Goal: Communication & Community: Answer question/provide support

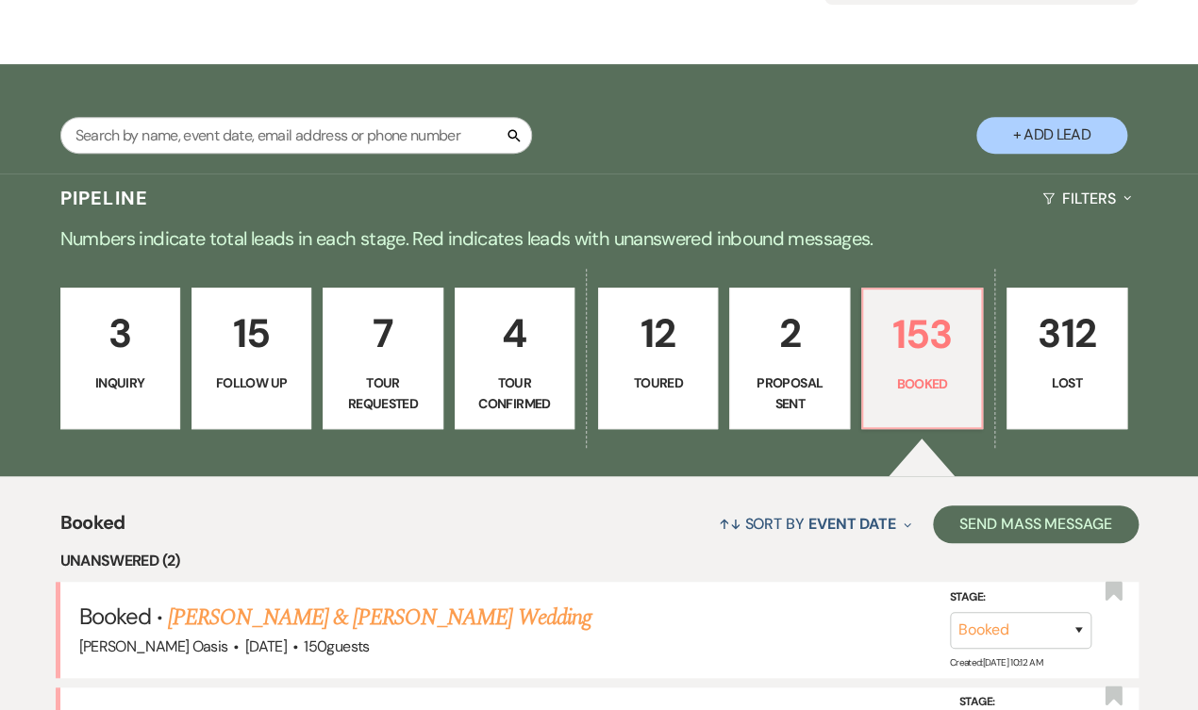
scroll to position [321, 0]
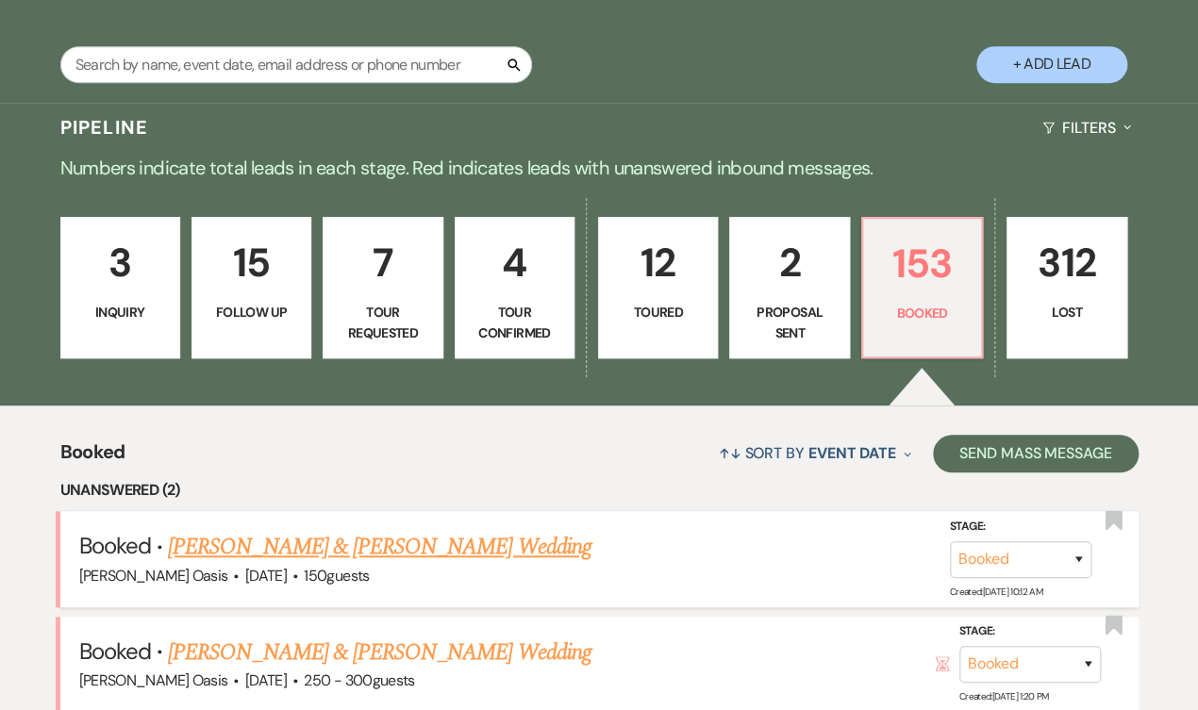
click at [503, 530] on link "[PERSON_NAME] & [PERSON_NAME] Wedding" at bounding box center [379, 547] width 422 height 34
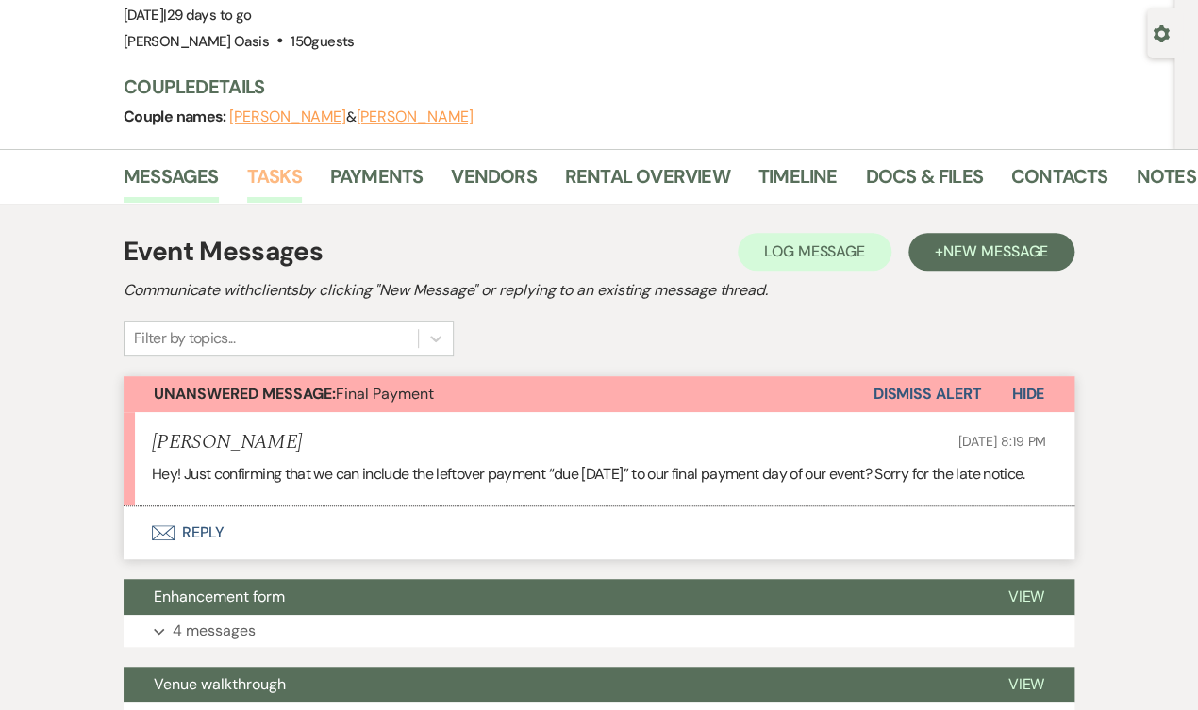
scroll to position [131, 0]
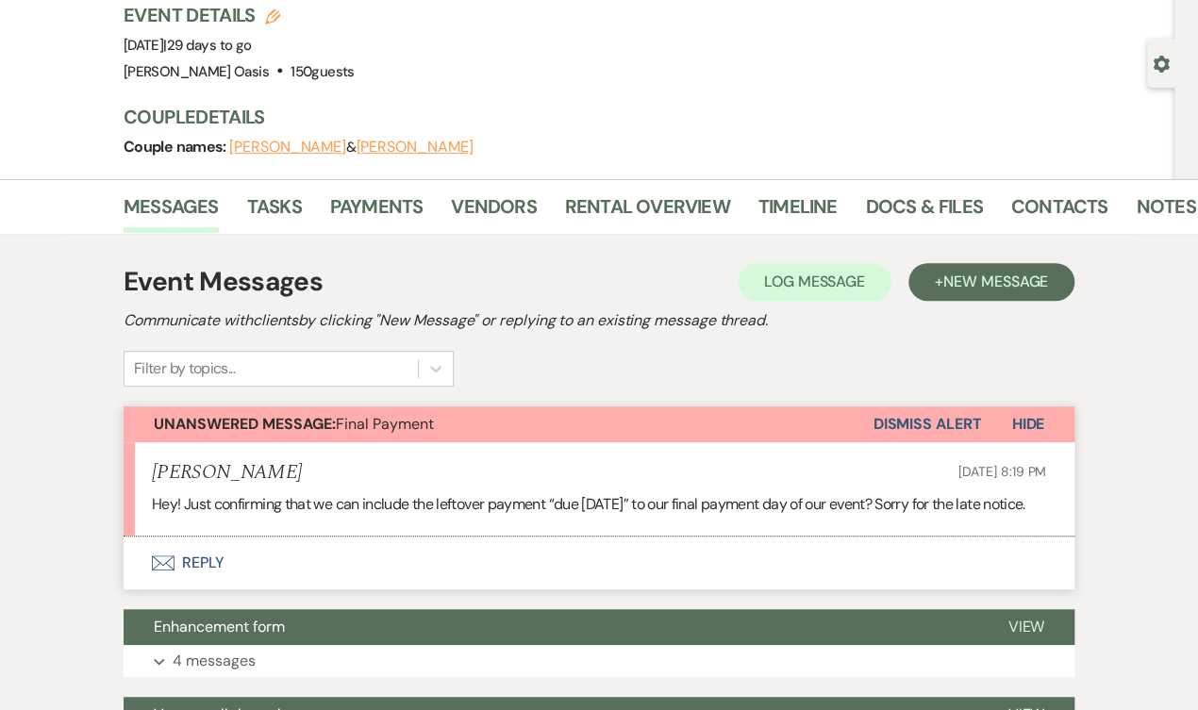
click at [367, 564] on button "Envelope Reply" at bounding box center [599, 563] width 951 height 53
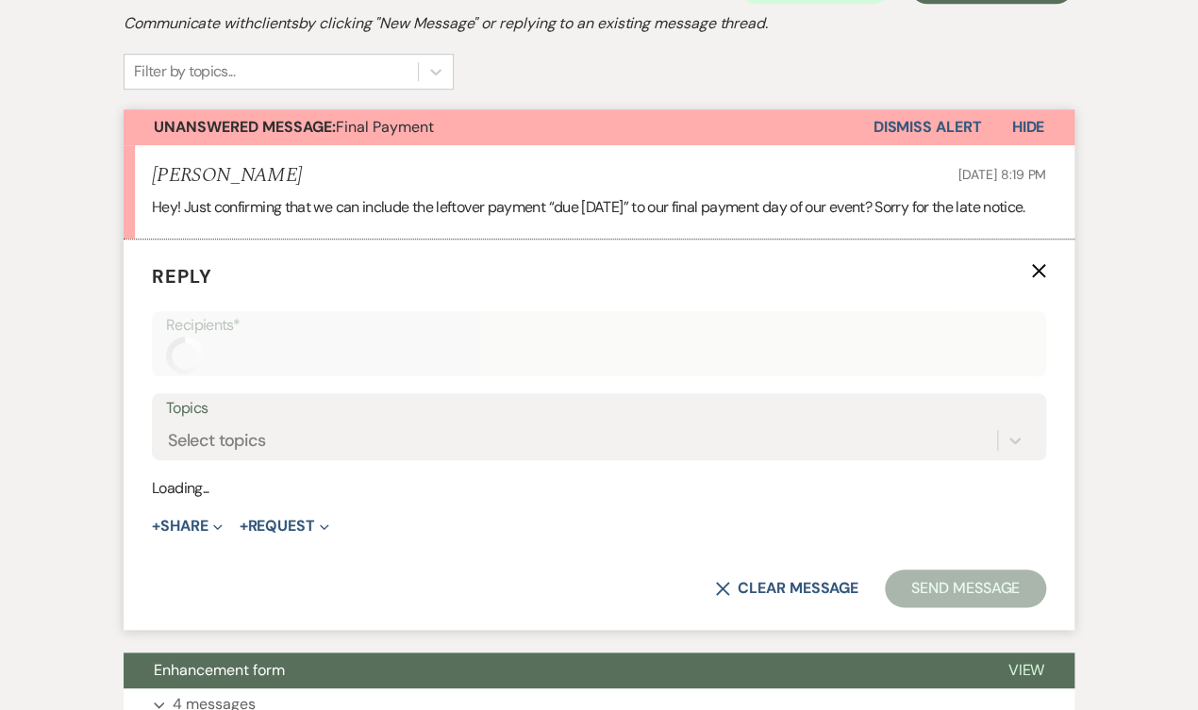
scroll to position [501, 0]
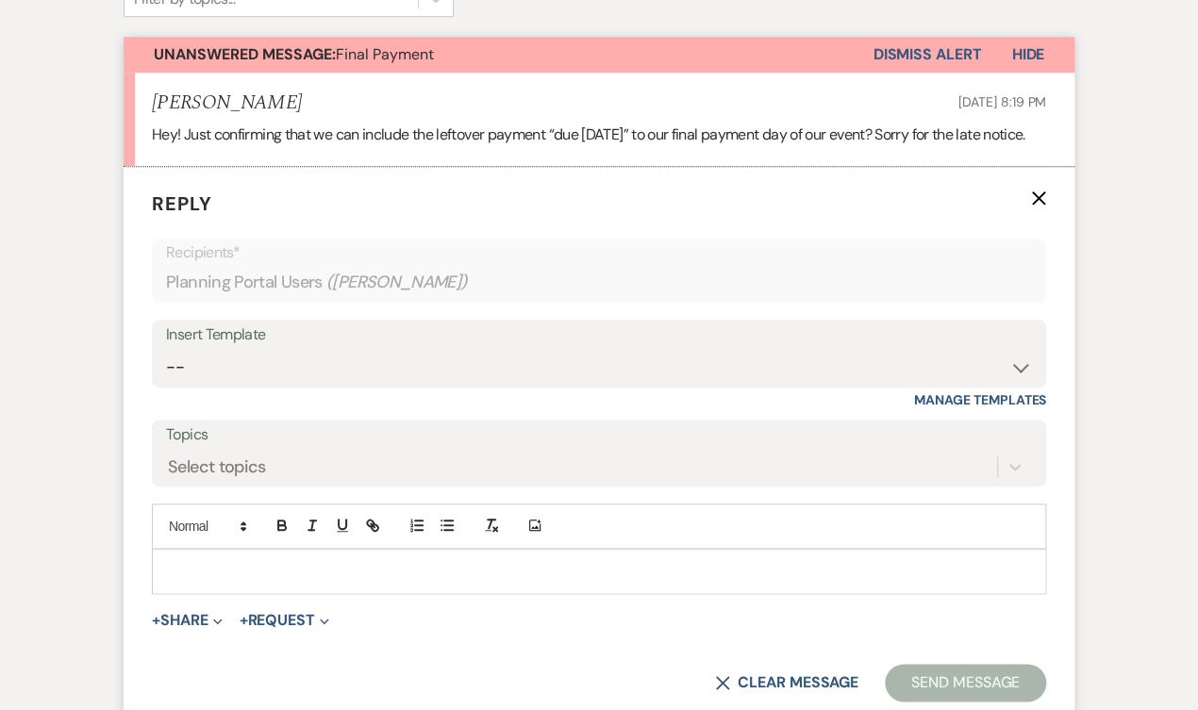
click at [396, 566] on p at bounding box center [599, 571] width 864 height 21
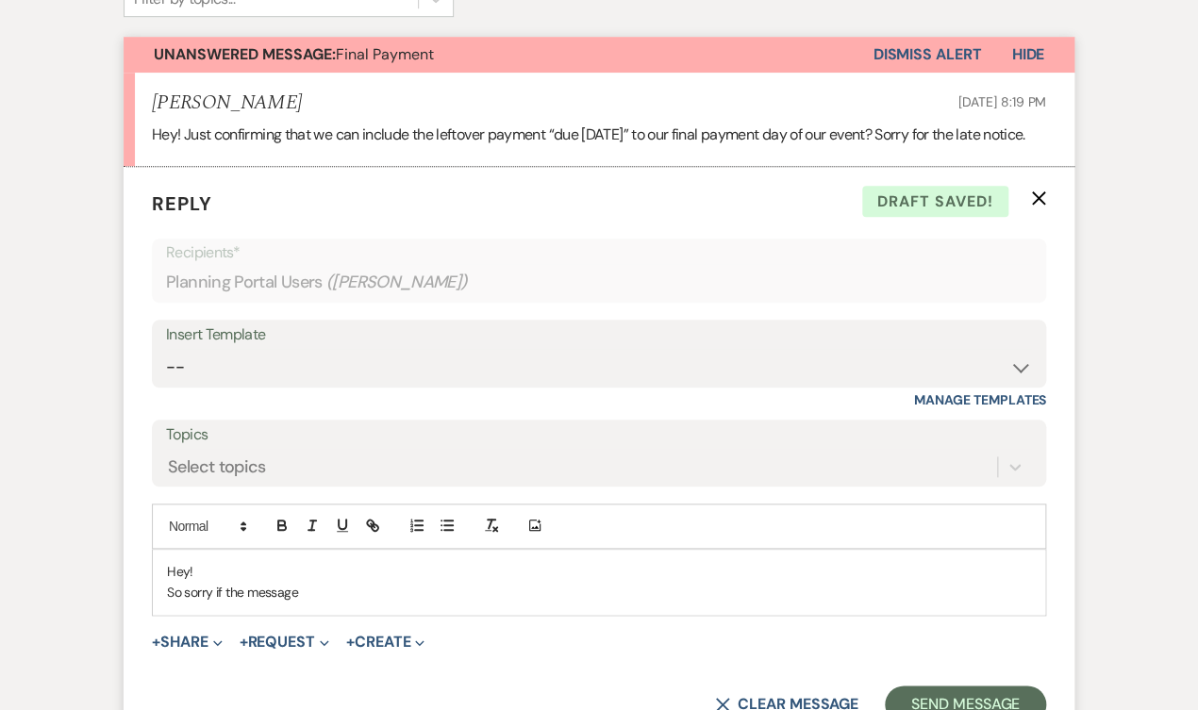
drag, startPoint x: 366, startPoint y: 572, endPoint x: 327, endPoint y: 602, distance: 48.5
click at [327, 602] on div "Hey! So sorry if the message" at bounding box center [599, 582] width 892 height 65
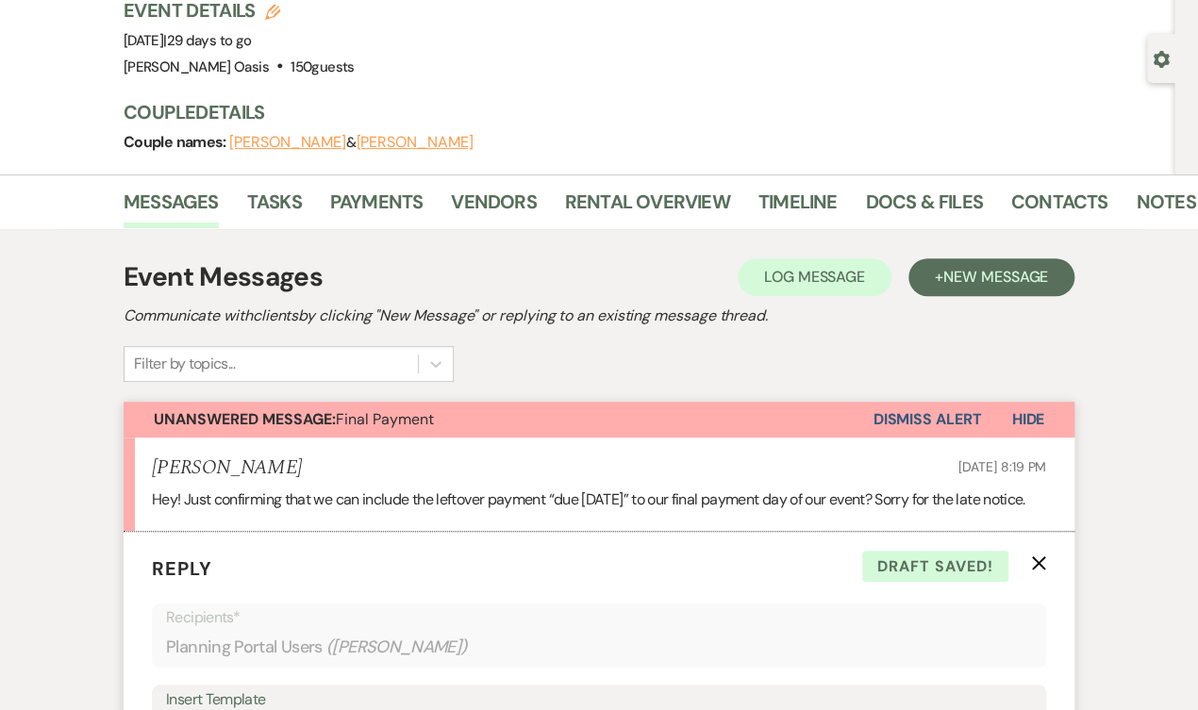
scroll to position [40, 0]
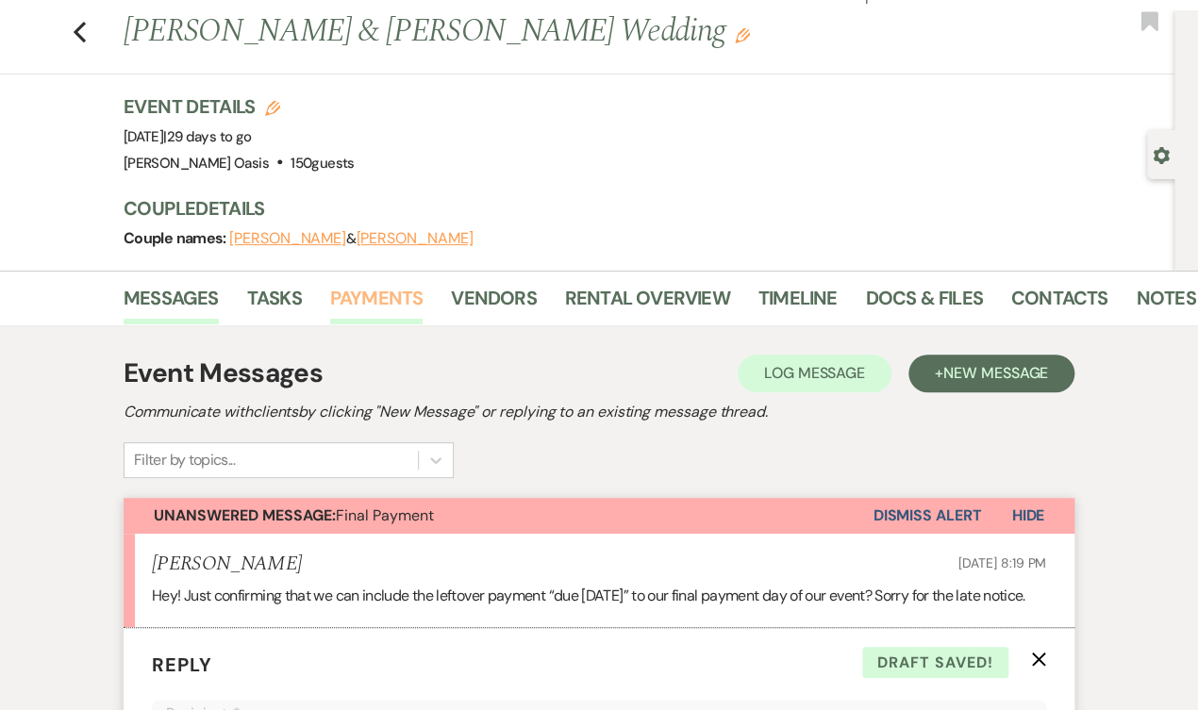
click at [369, 285] on link "Payments" at bounding box center [376, 303] width 93 height 41
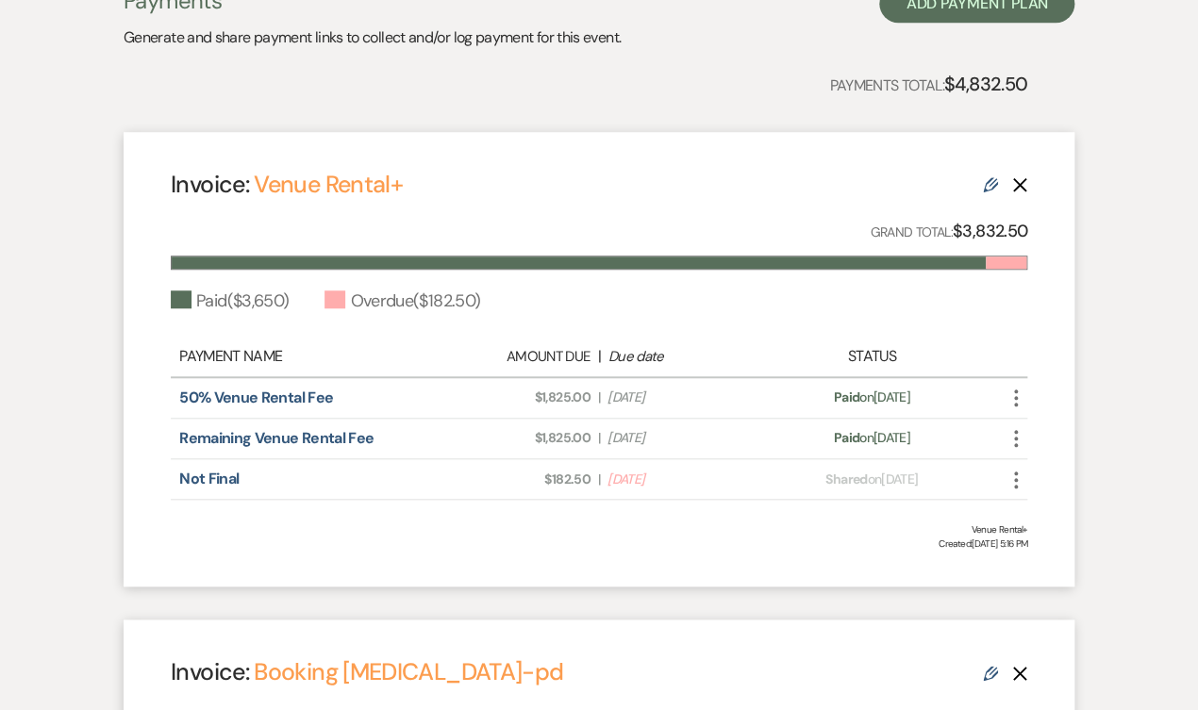
scroll to position [475, 0]
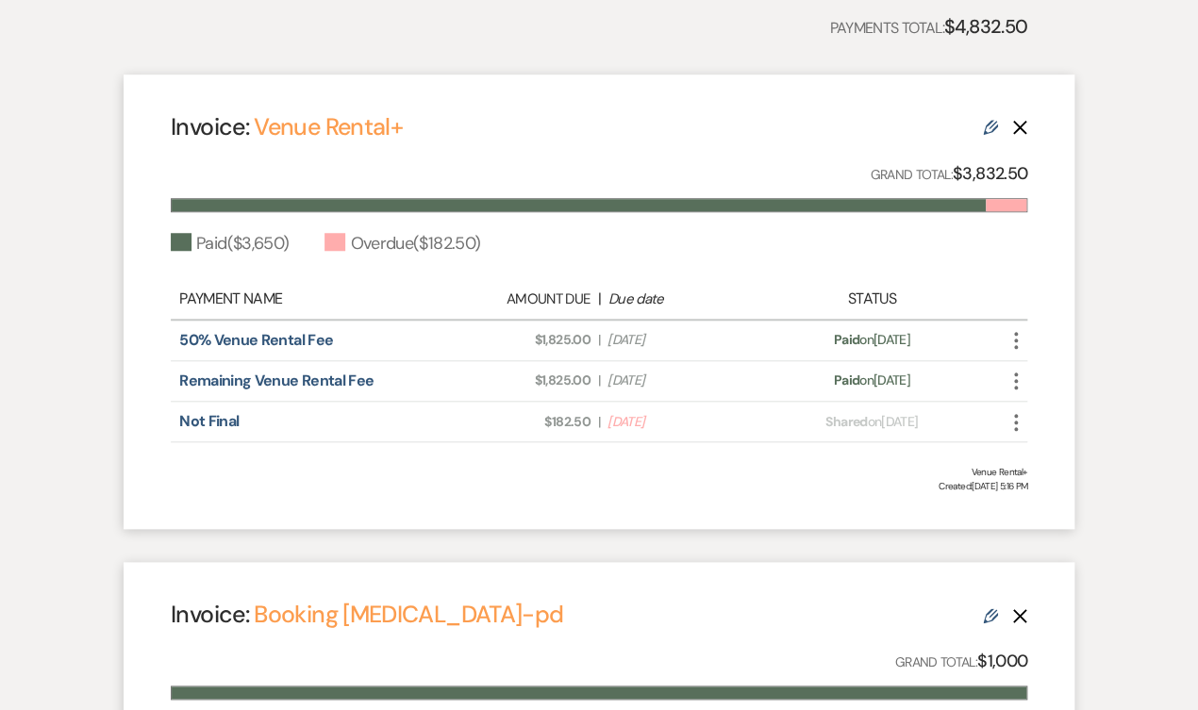
click at [993, 120] on icon "Edit" at bounding box center [990, 127] width 15 height 15
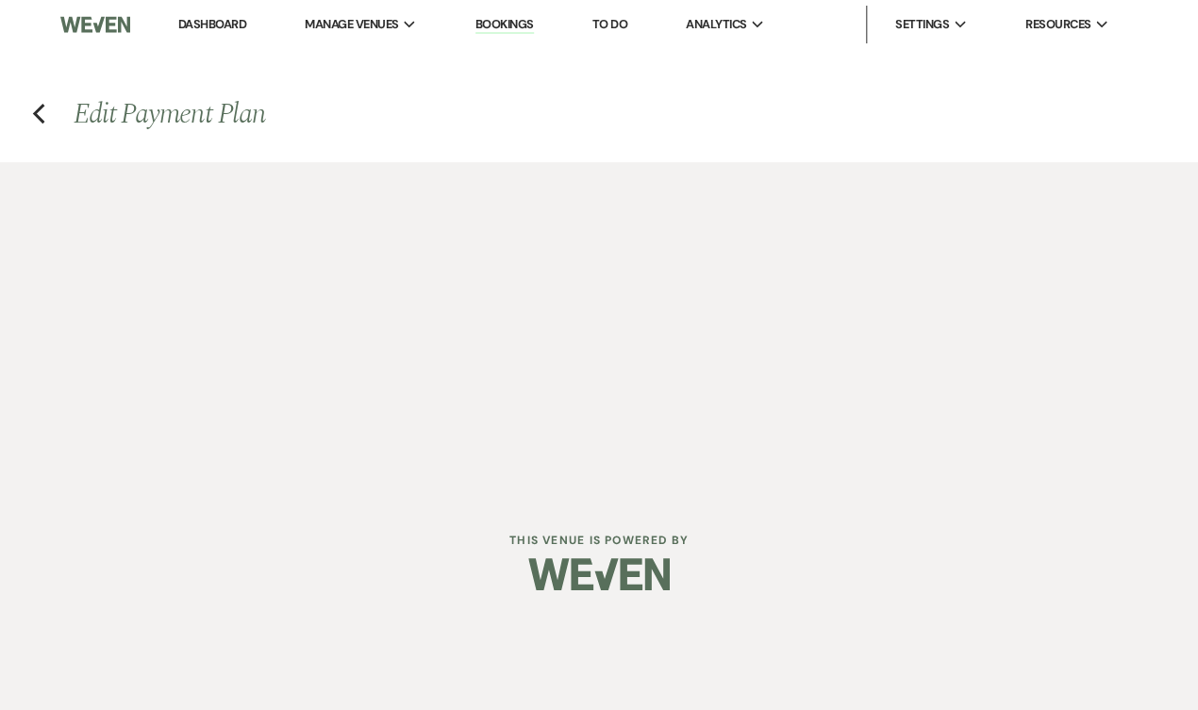
select select "15653"
select select "1"
select select "true"
select select "1"
select select "true"
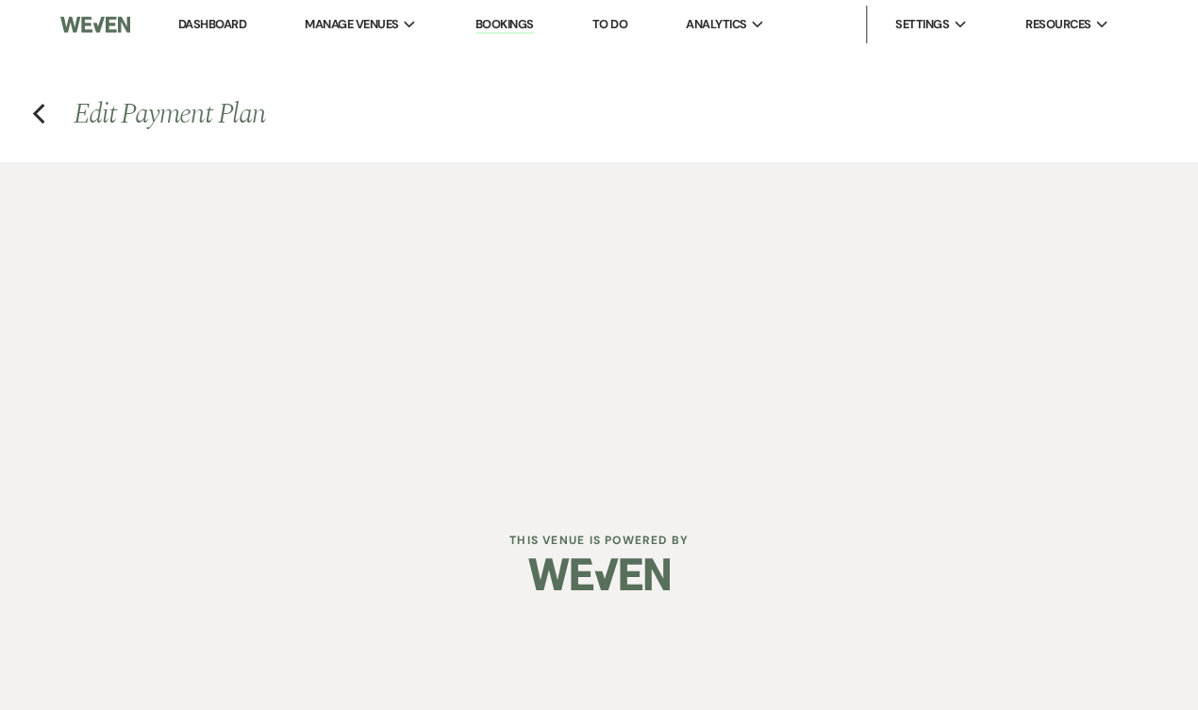
select select "2"
select select "flat"
select select "true"
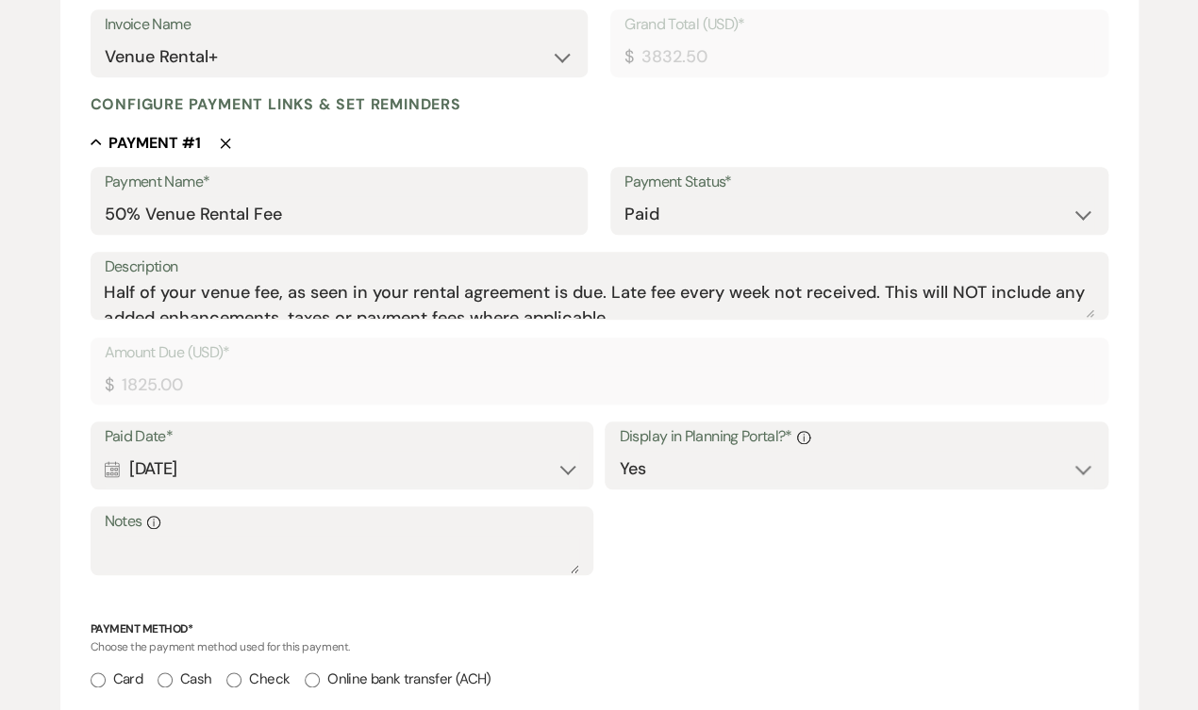
scroll to position [718, 0]
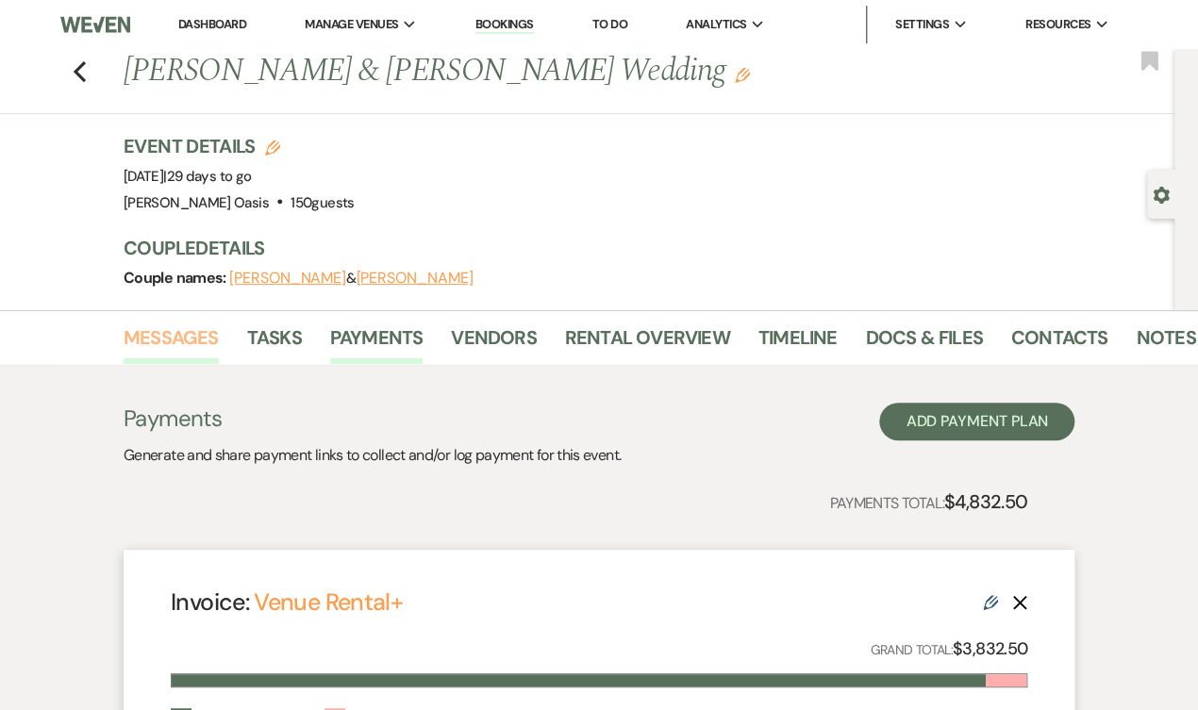
click at [200, 322] on link "Messages" at bounding box center [171, 342] width 95 height 41
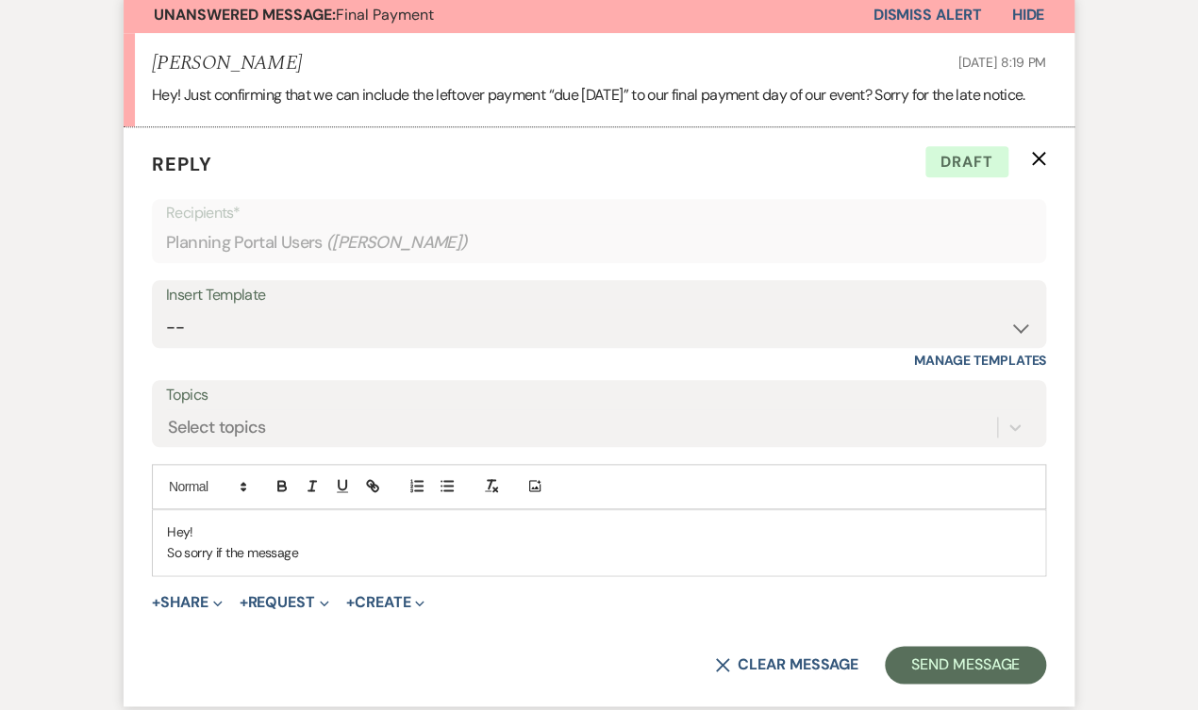
scroll to position [594, 0]
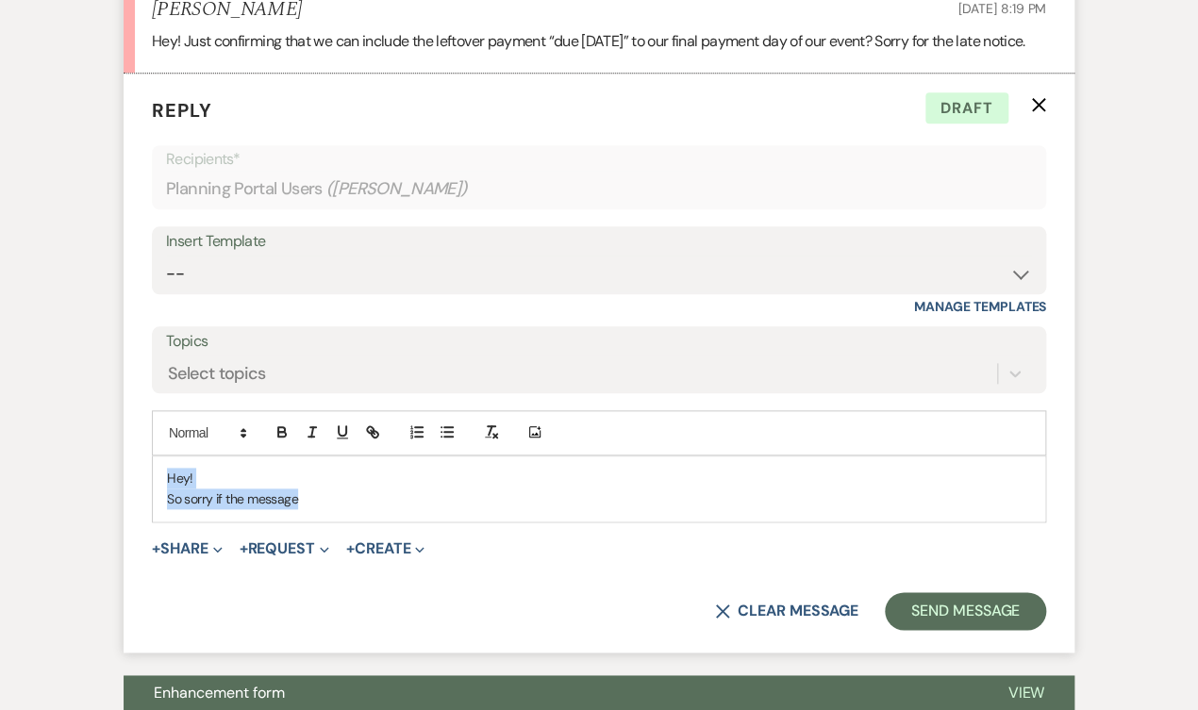
drag, startPoint x: 333, startPoint y: 495, endPoint x: 29, endPoint y: 415, distance: 314.0
drag, startPoint x: 355, startPoint y: 489, endPoint x: 234, endPoint y: 488, distance: 121.7
click at [234, 488] on p "Absolutely! It should say not final, you have NOTHING due at this time." at bounding box center [599, 498] width 864 height 21
click at [473, 497] on p "Absolutely! You have NOTHING due at this time." at bounding box center [599, 498] width 864 height 21
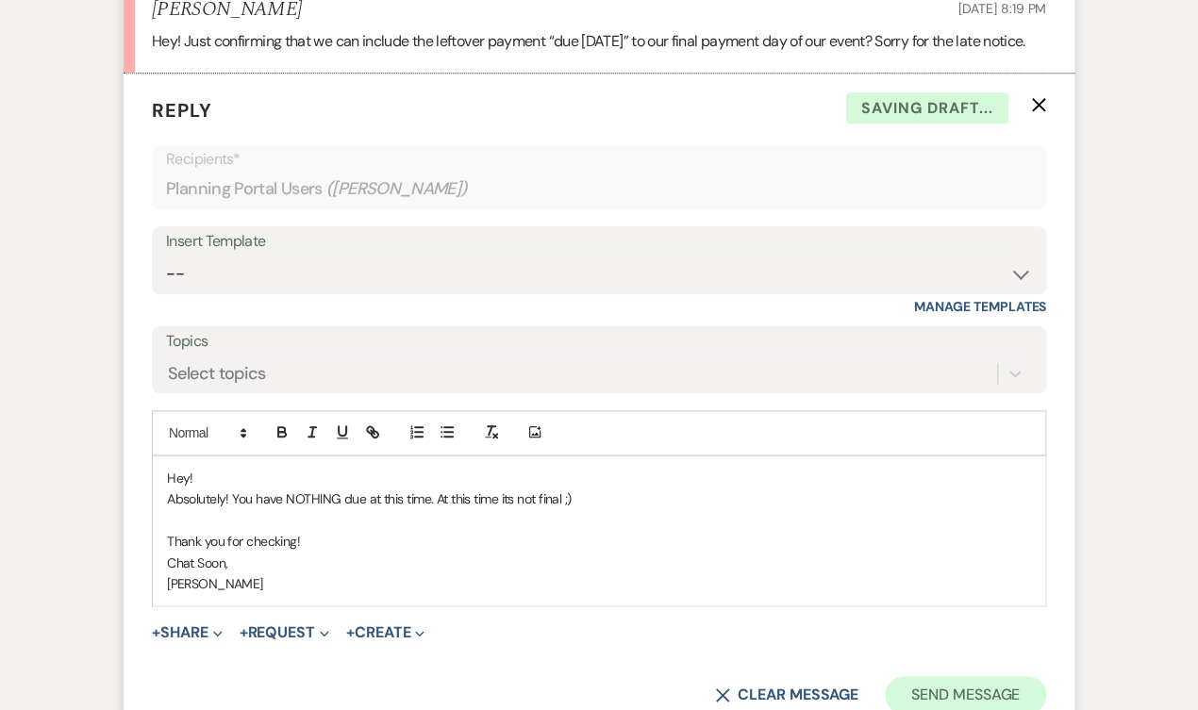
click at [996, 678] on button "Send Message" at bounding box center [964, 695] width 161 height 38
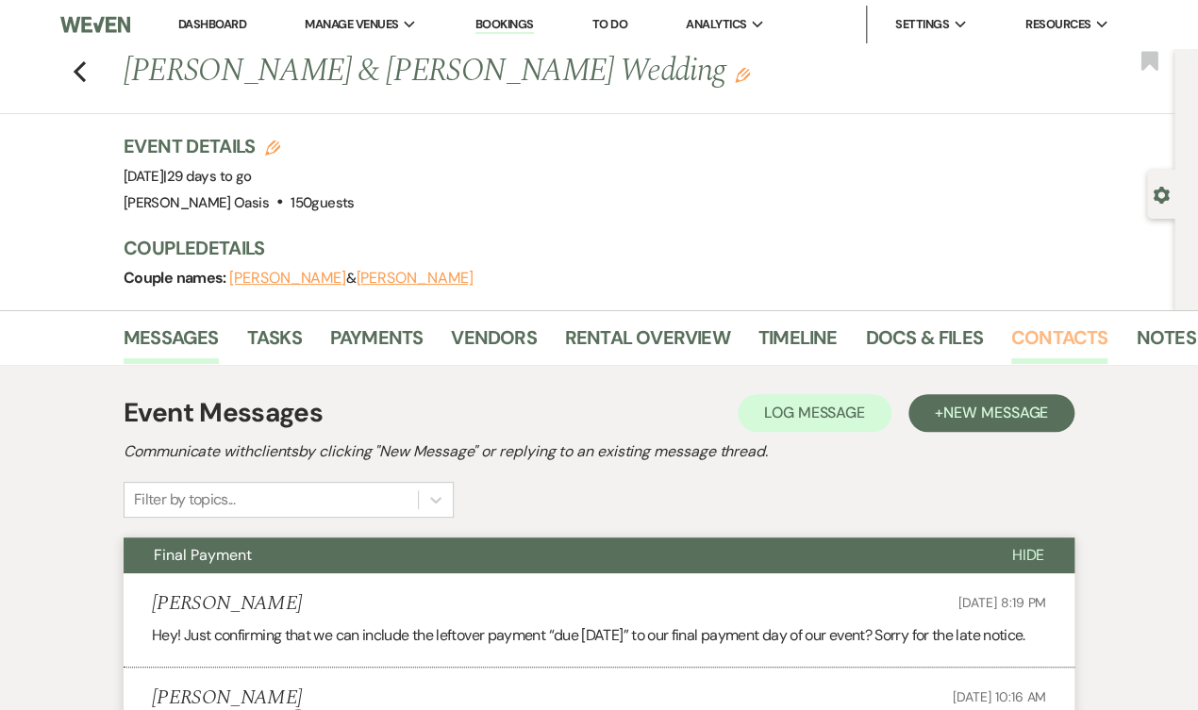
scroll to position [0, 0]
click at [178, 25] on link "Dashboard" at bounding box center [212, 24] width 68 height 16
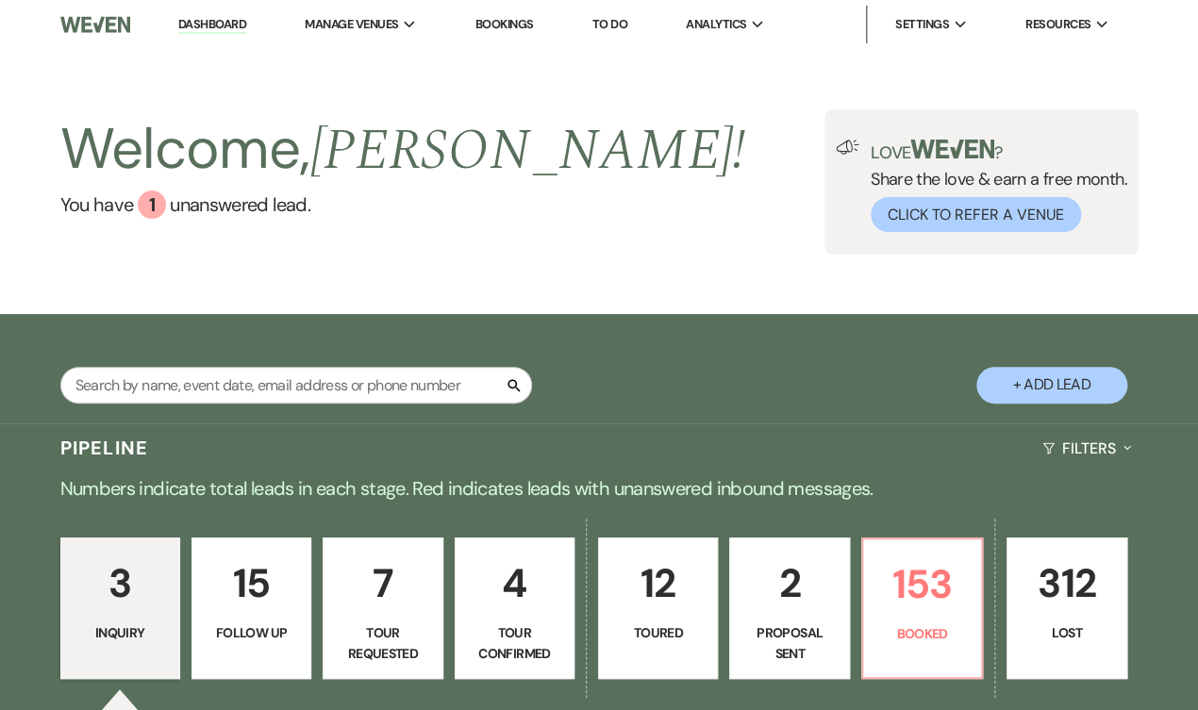
click at [178, 25] on link "Dashboard" at bounding box center [212, 25] width 68 height 18
click at [969, 570] on p "153" at bounding box center [921, 584] width 95 height 63
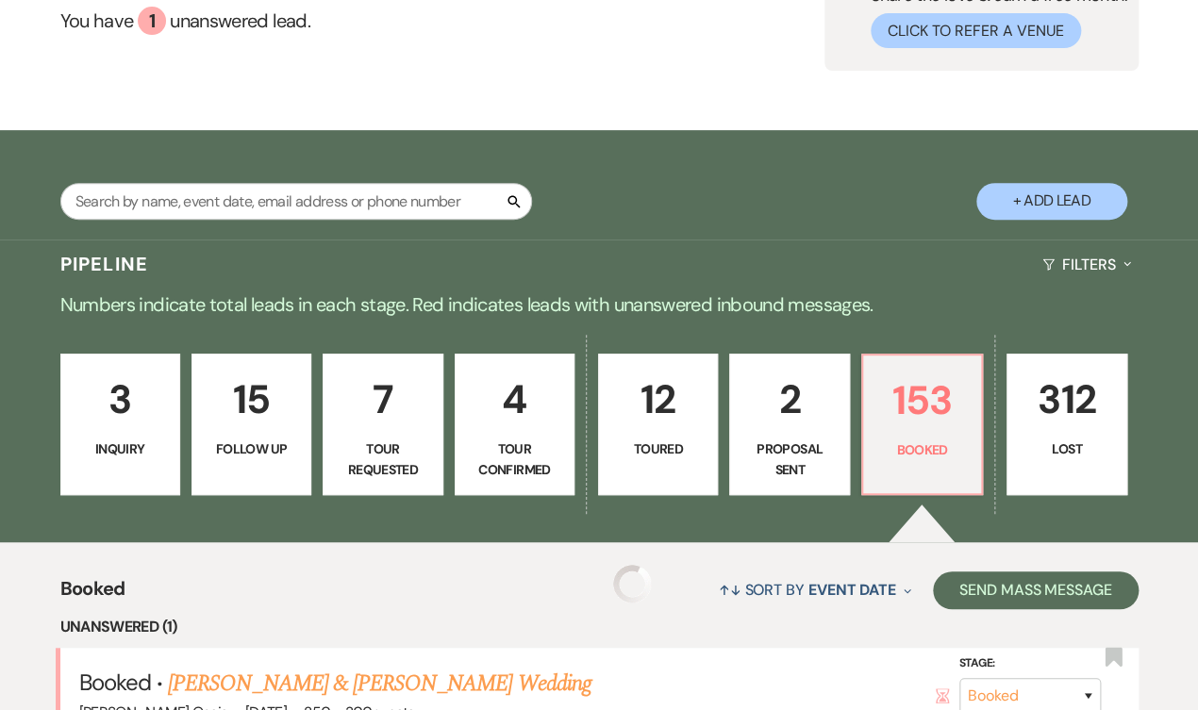
scroll to position [304, 0]
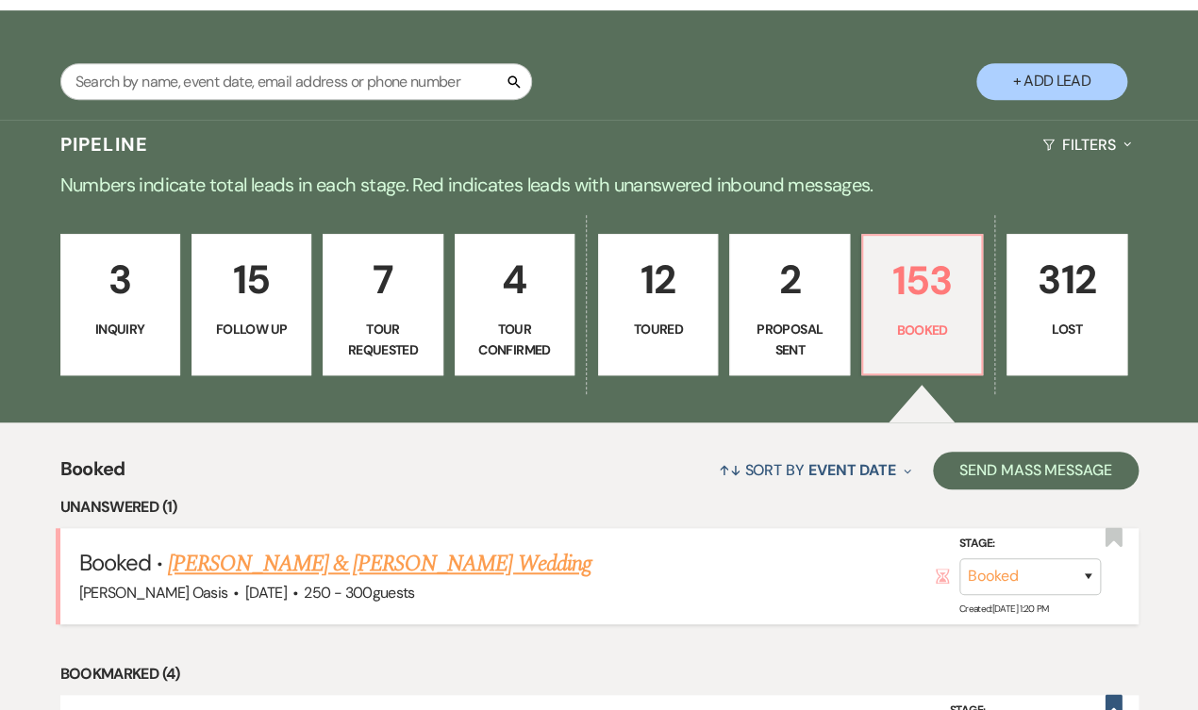
click at [528, 547] on link "[PERSON_NAME] & [PERSON_NAME] Wedding" at bounding box center [379, 564] width 422 height 34
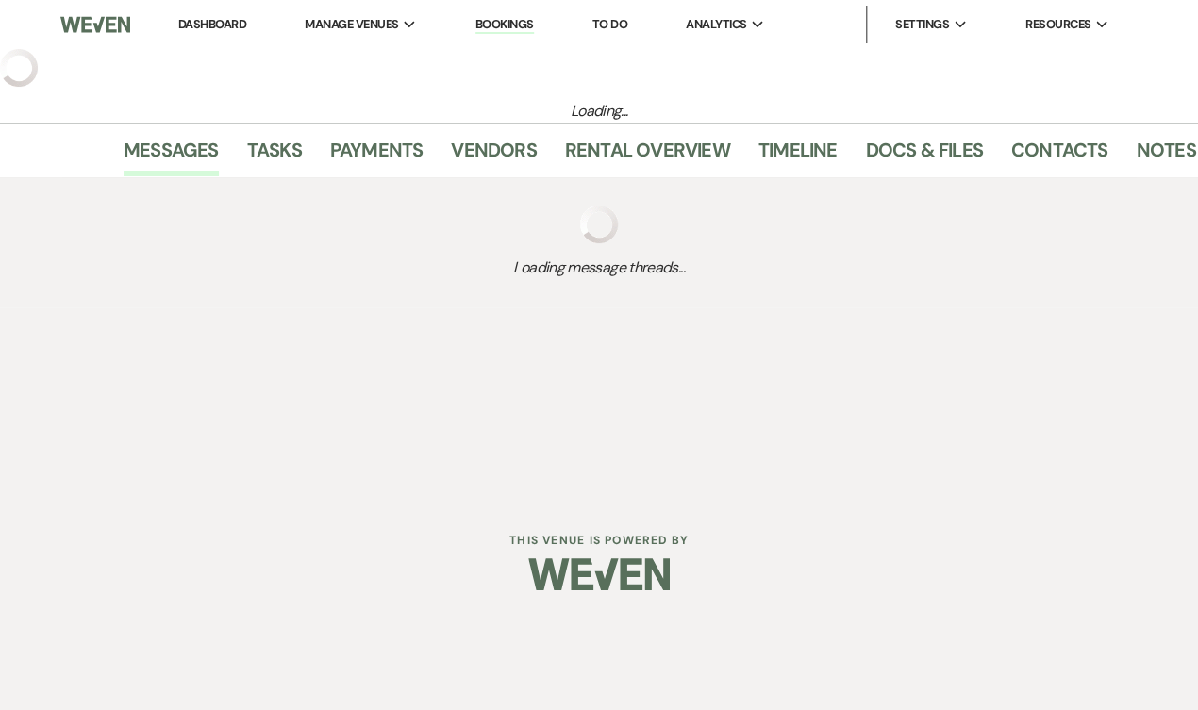
select select "1"
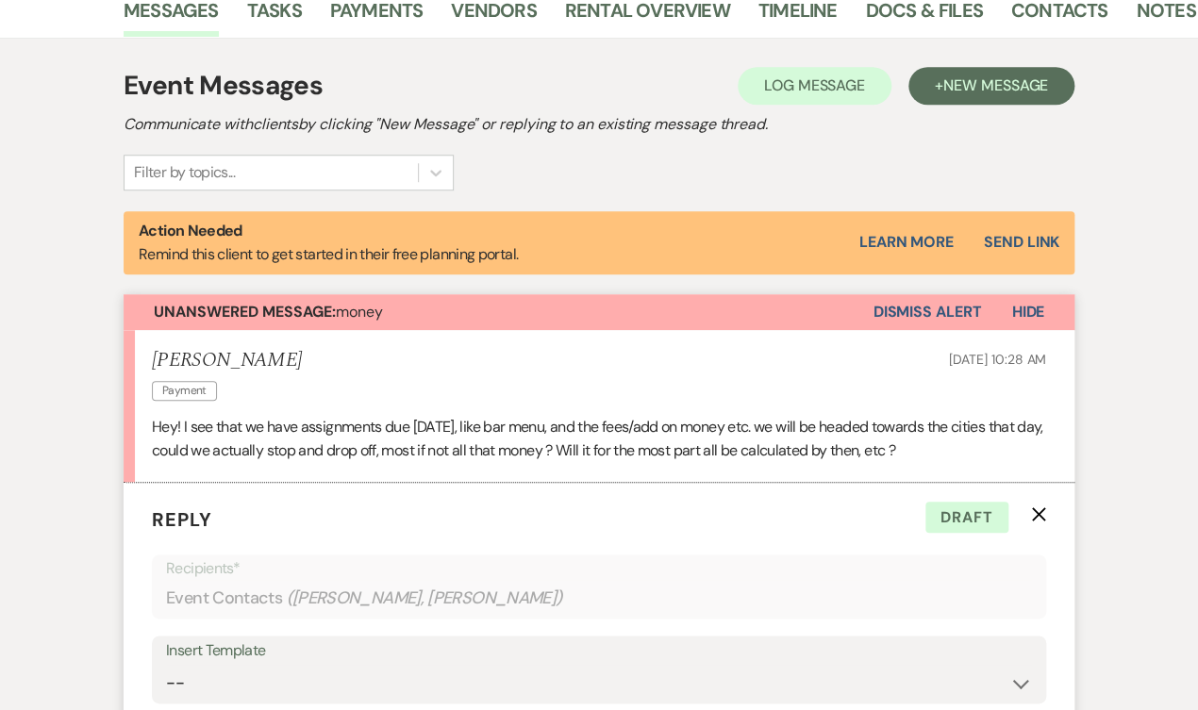
scroll to position [371, 0]
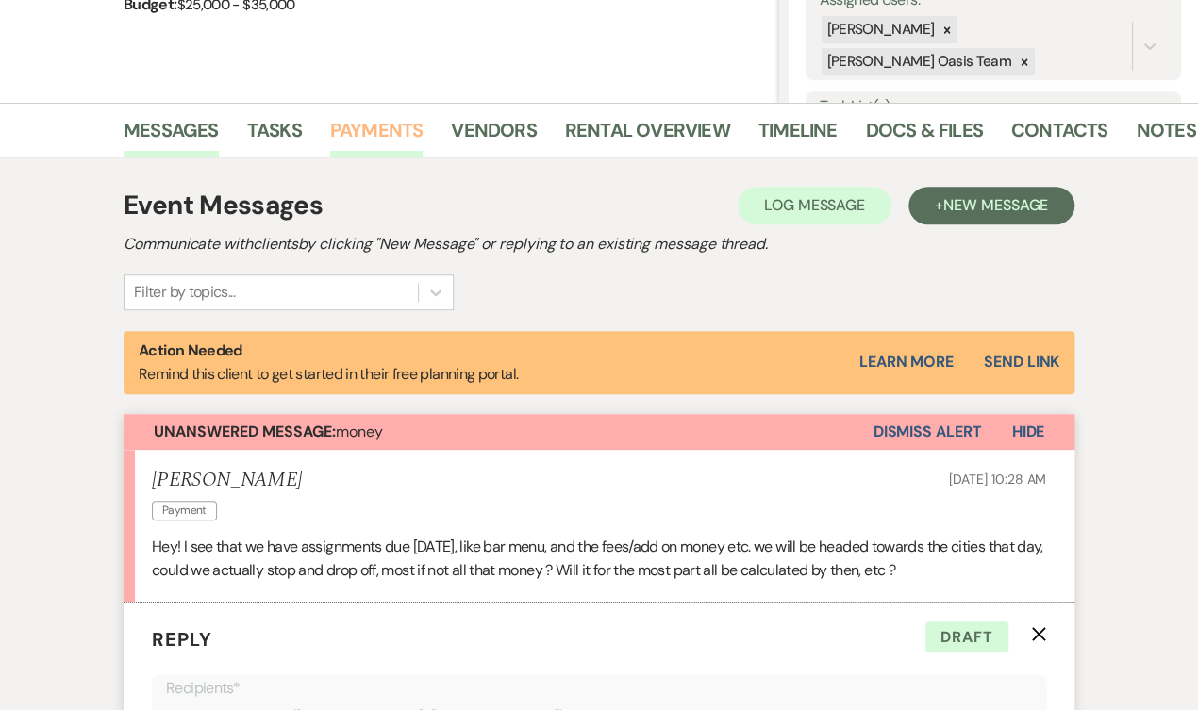
click at [367, 121] on link "Payments" at bounding box center [376, 135] width 93 height 41
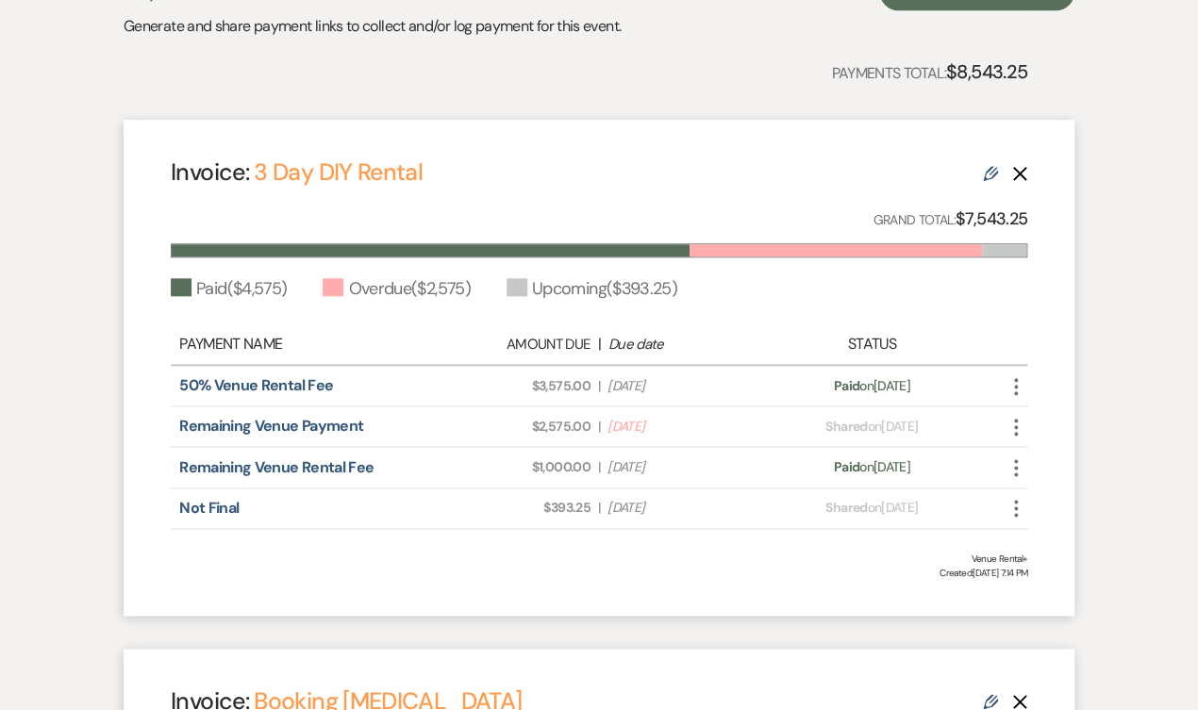
scroll to position [637, 0]
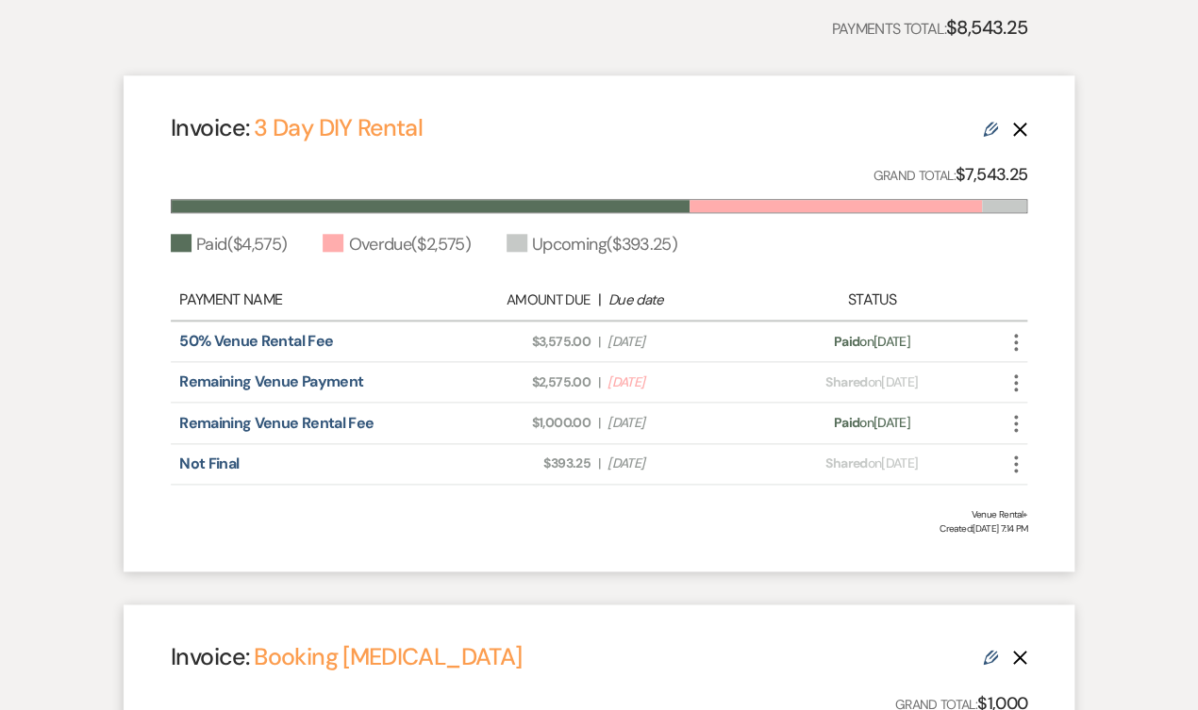
click at [991, 131] on icon "Edit" at bounding box center [990, 129] width 15 height 15
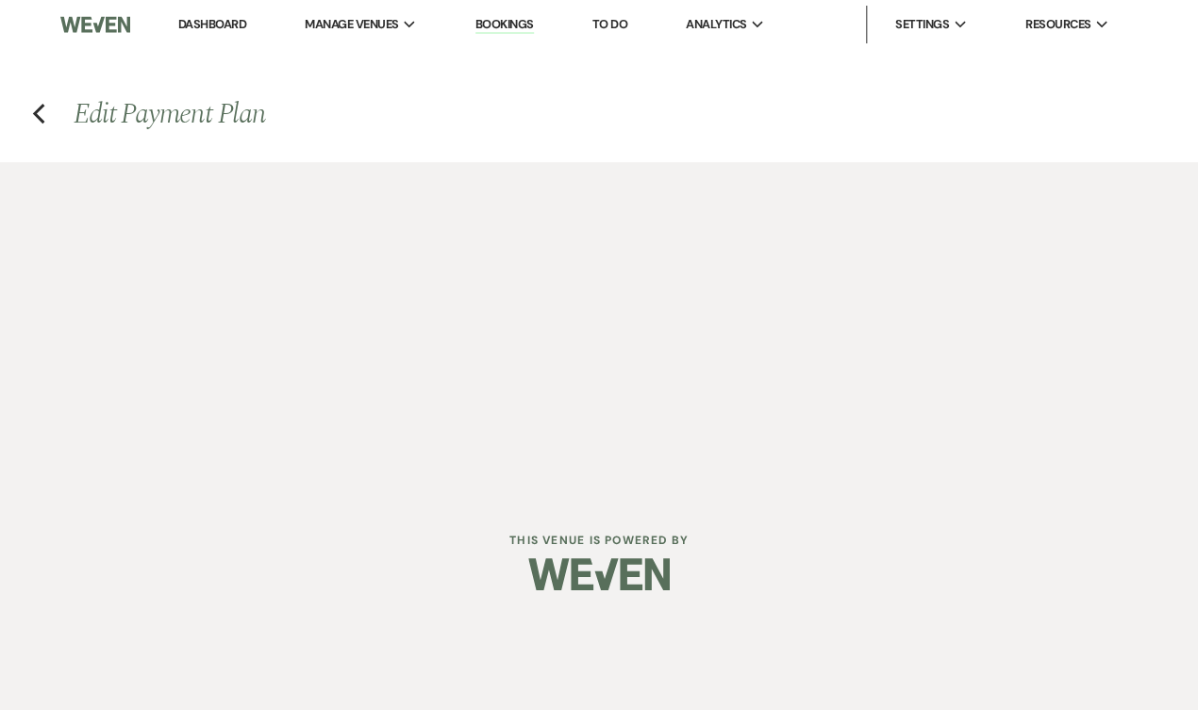
select select "3828"
select select "1"
select select "true"
select select "2"
select select "flat"
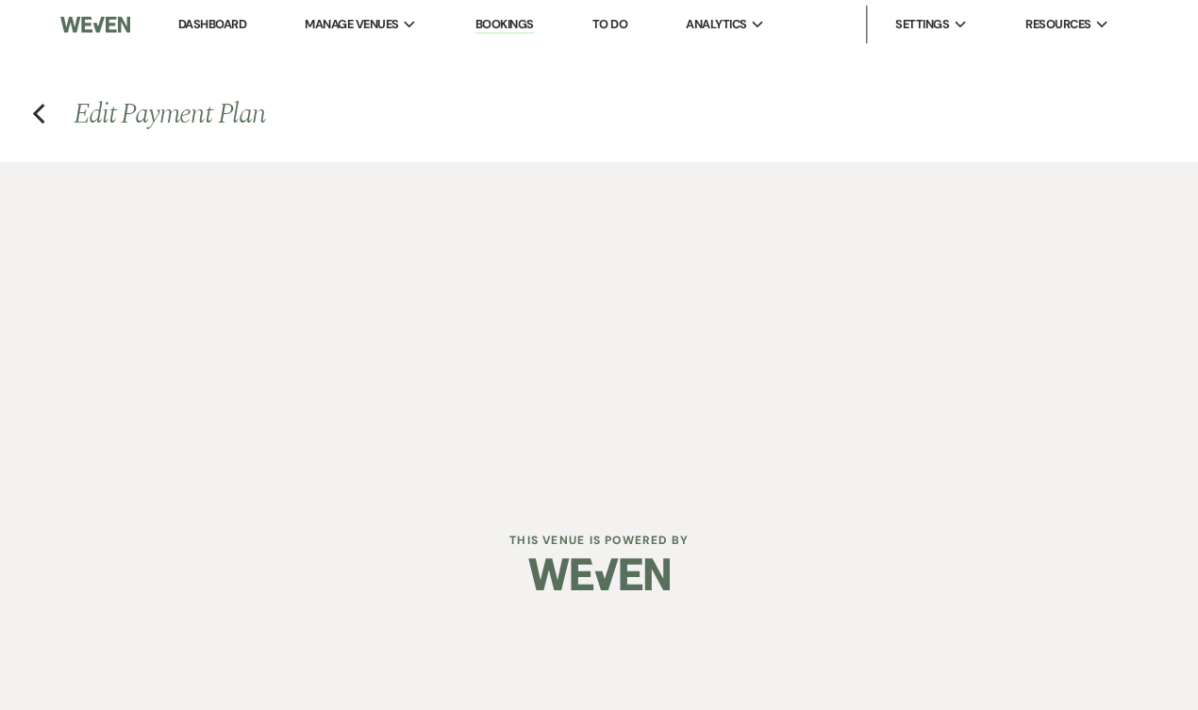
select select "true"
select select "1"
select select "true"
select select "2"
select select "flat"
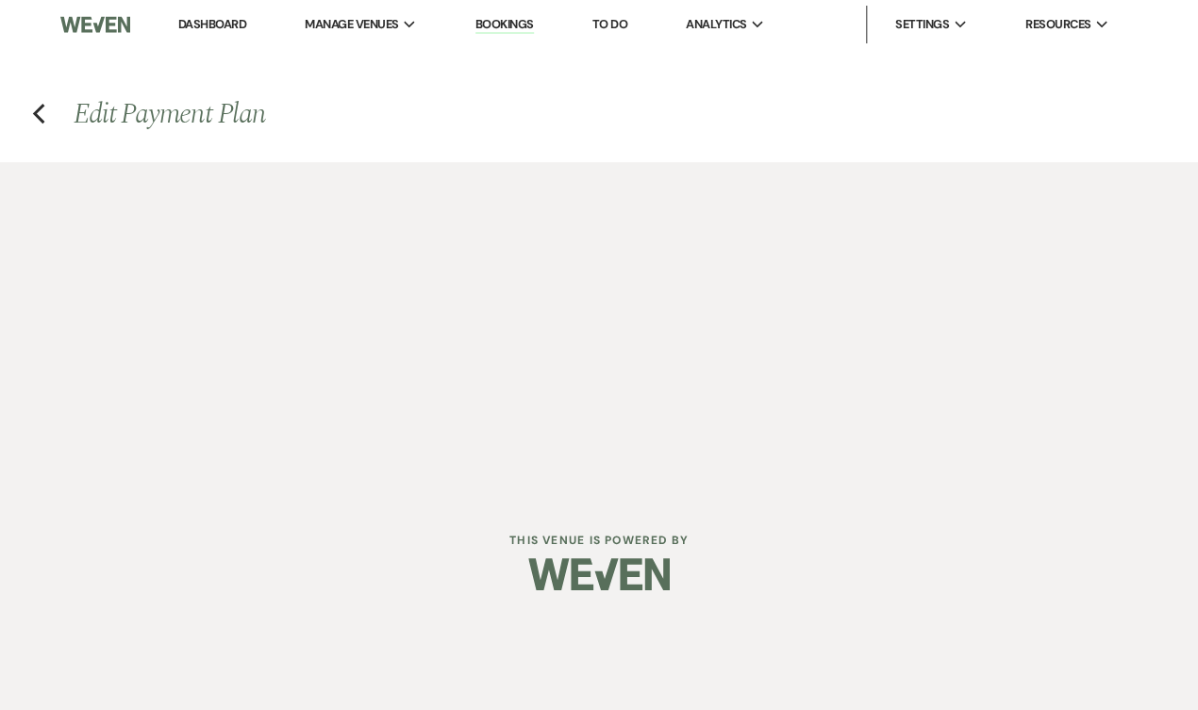
select select "true"
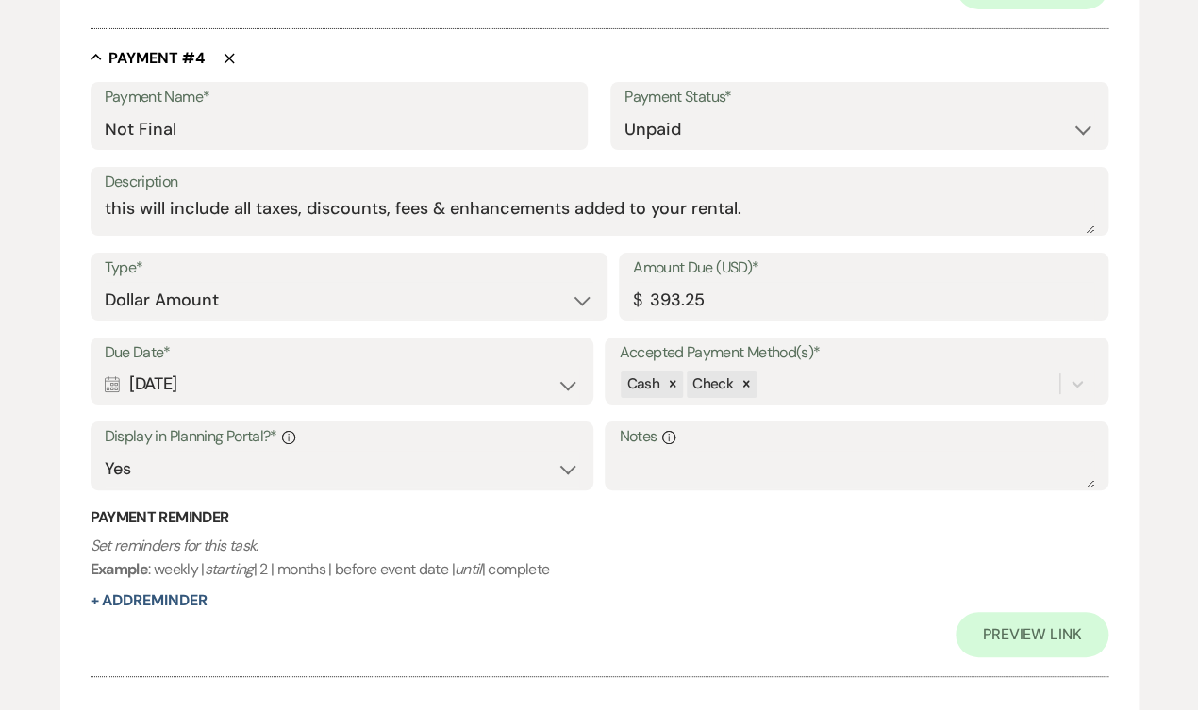
scroll to position [2615, 0]
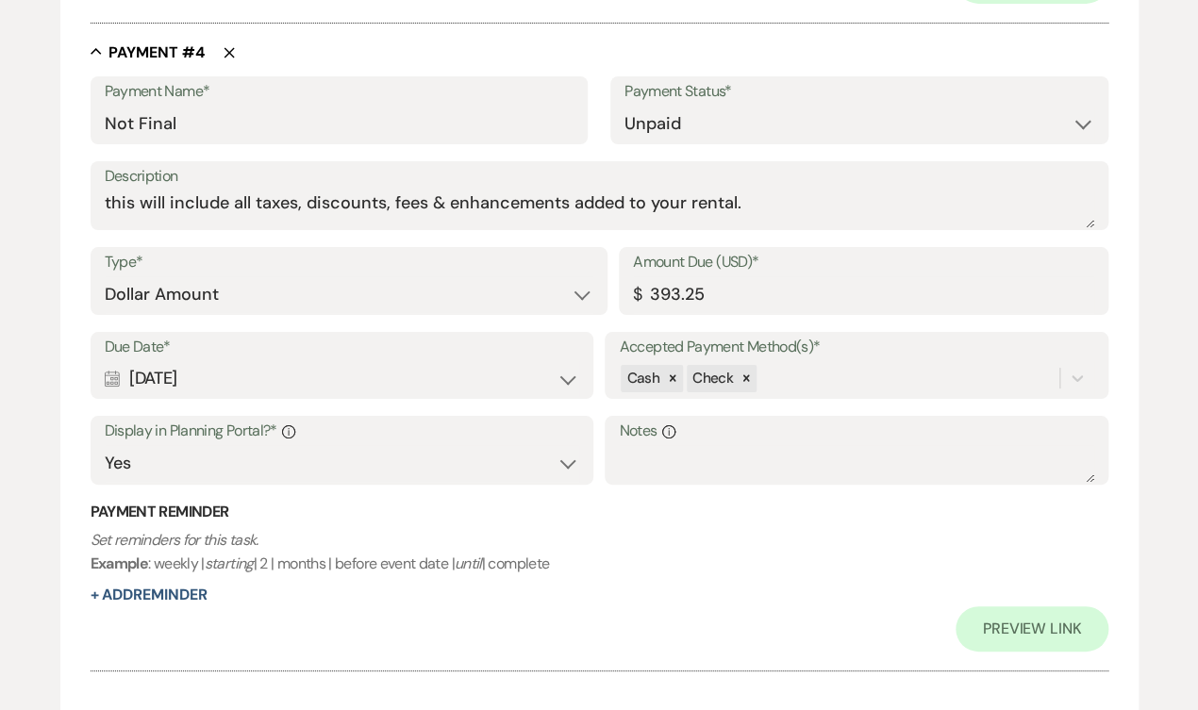
click at [571, 365] on div "Calendar [DATE] Expand" at bounding box center [342, 378] width 474 height 37
select select "month"
select select "beforeEventDate"
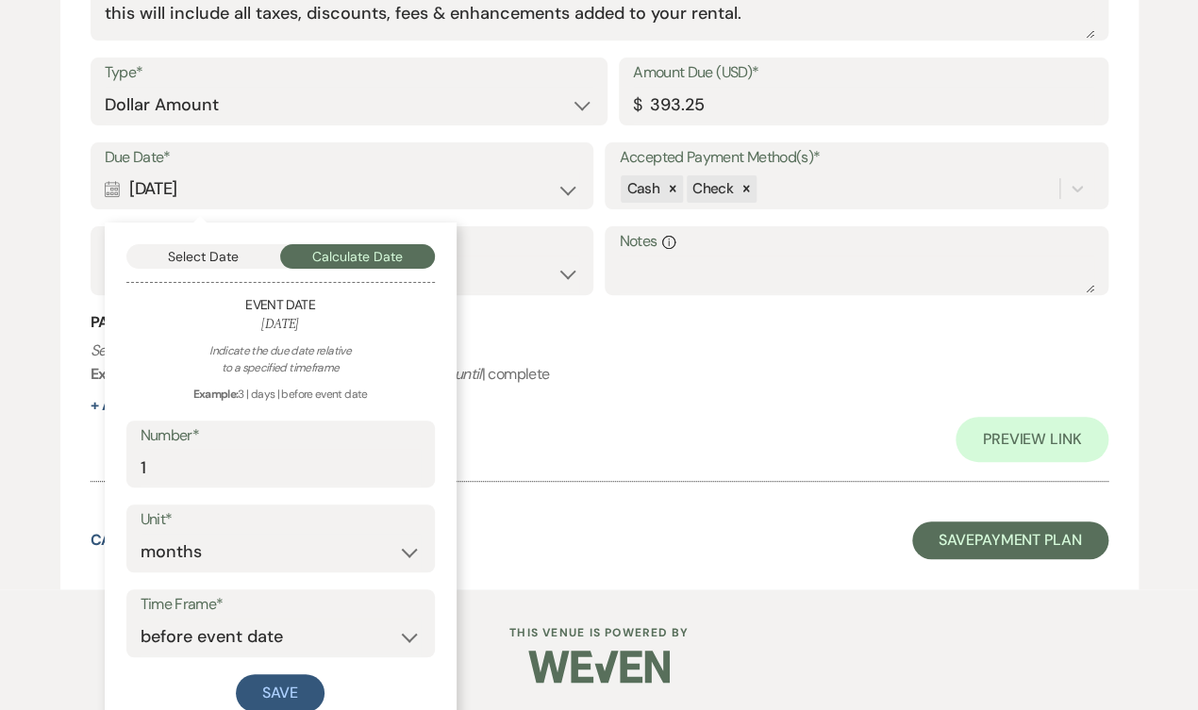
scroll to position [2806, 0]
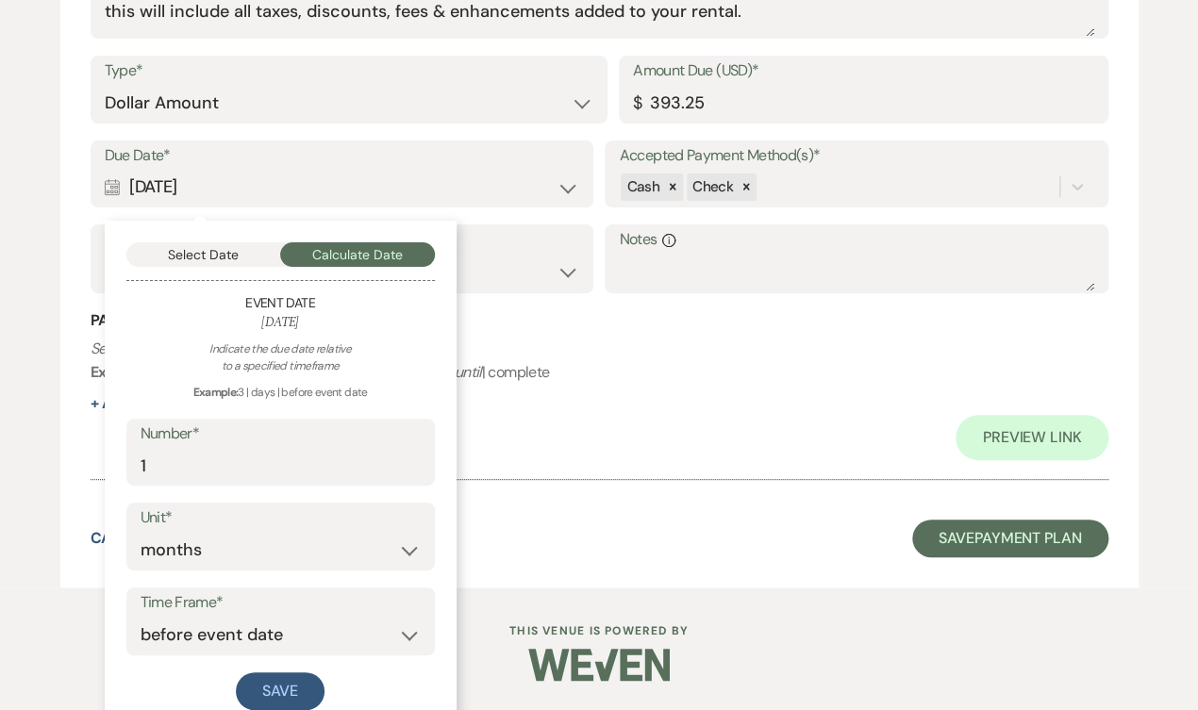
click at [211, 242] on button "Select Date" at bounding box center [203, 254] width 155 height 25
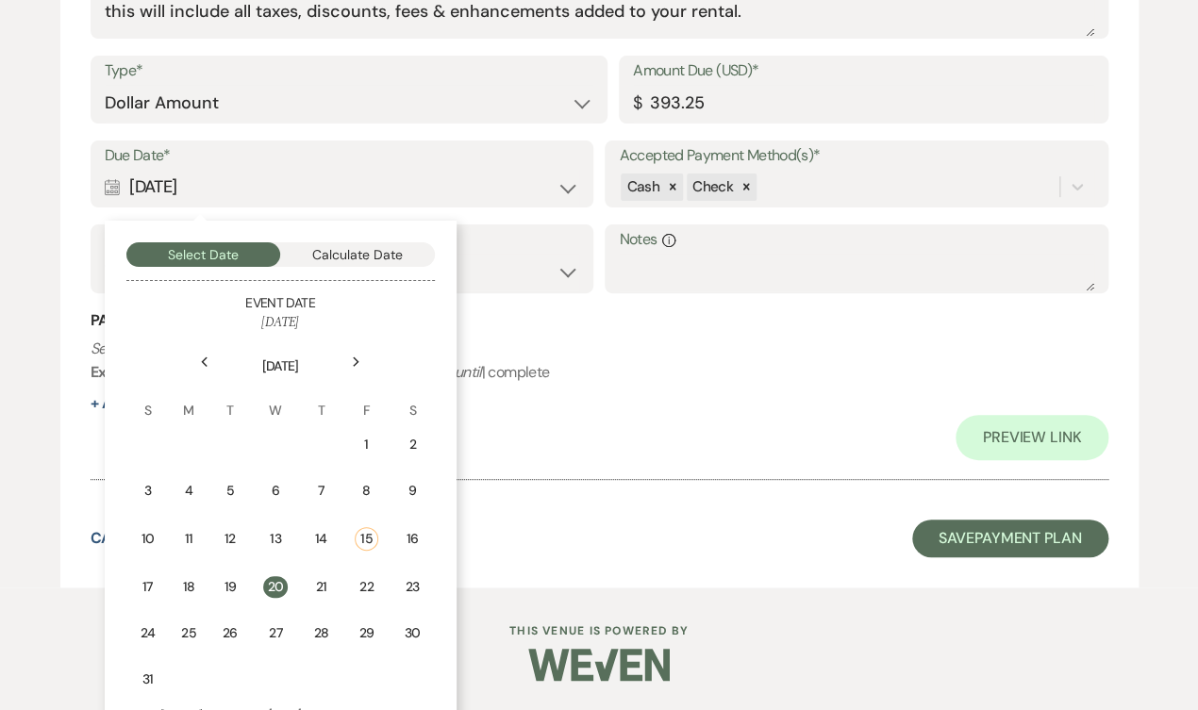
click at [363, 354] on div "Next" at bounding box center [356, 362] width 30 height 30
click at [399, 527] on div "20" at bounding box center [407, 538] width 26 height 22
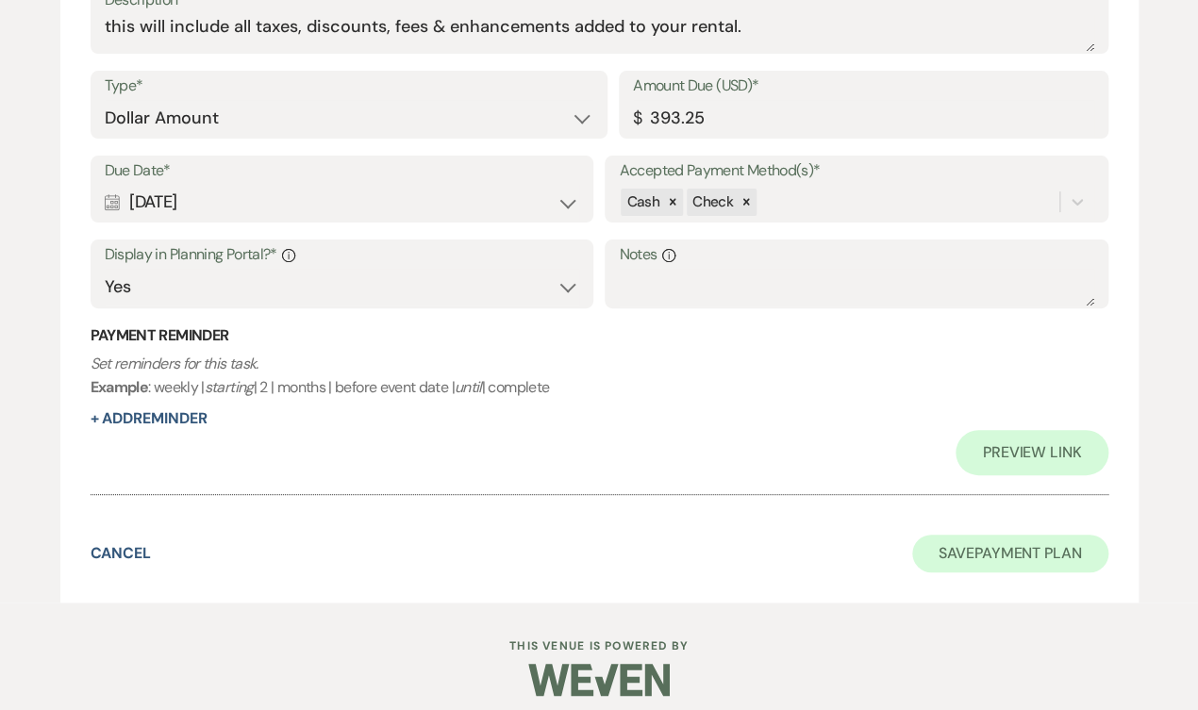
click at [1006, 550] on button "Save Payment Plan" at bounding box center [1010, 554] width 196 height 38
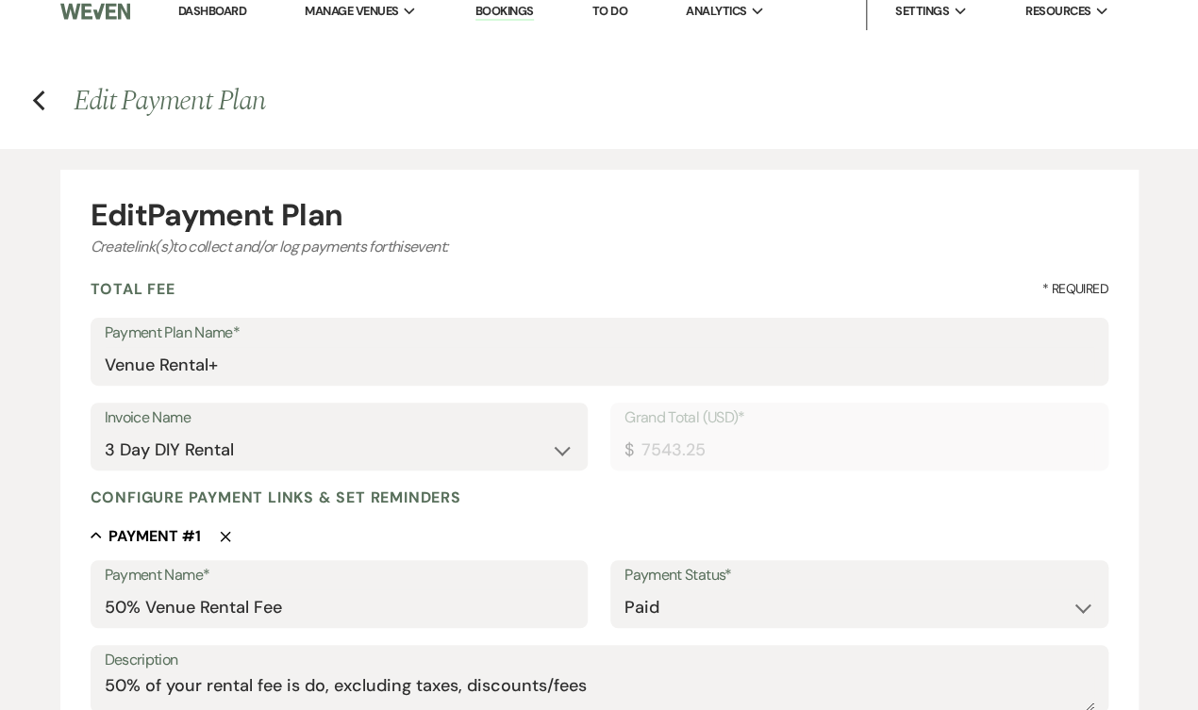
select select "1"
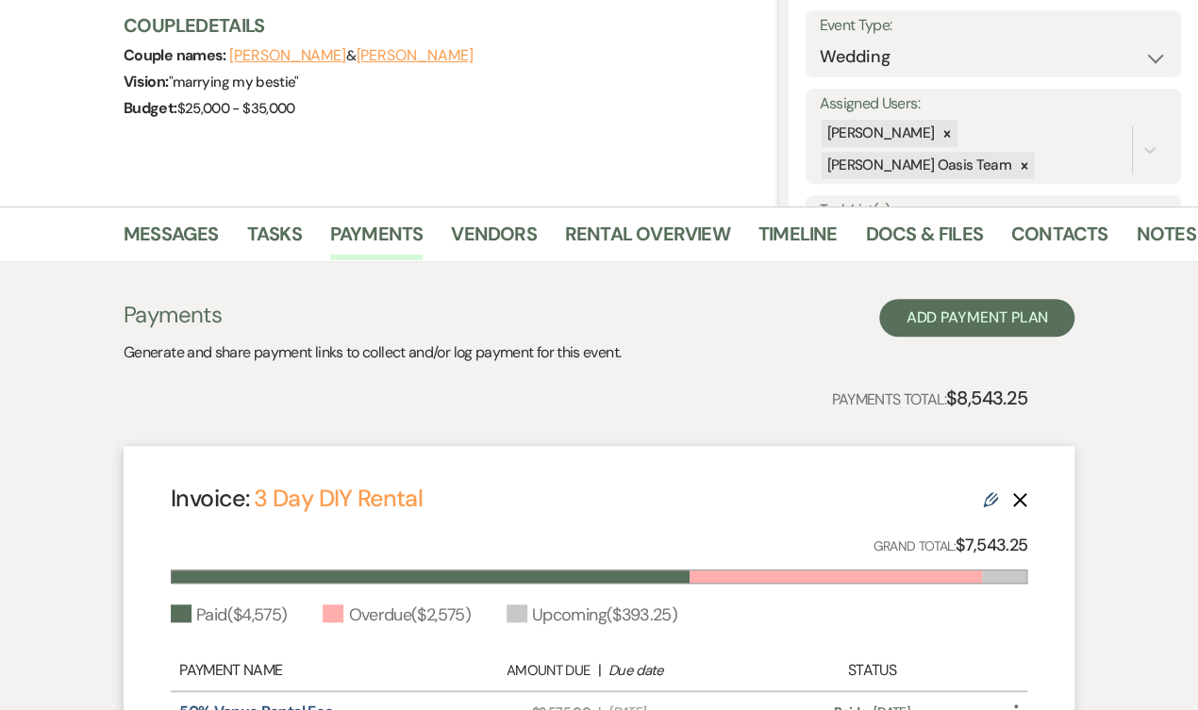
scroll to position [70, 0]
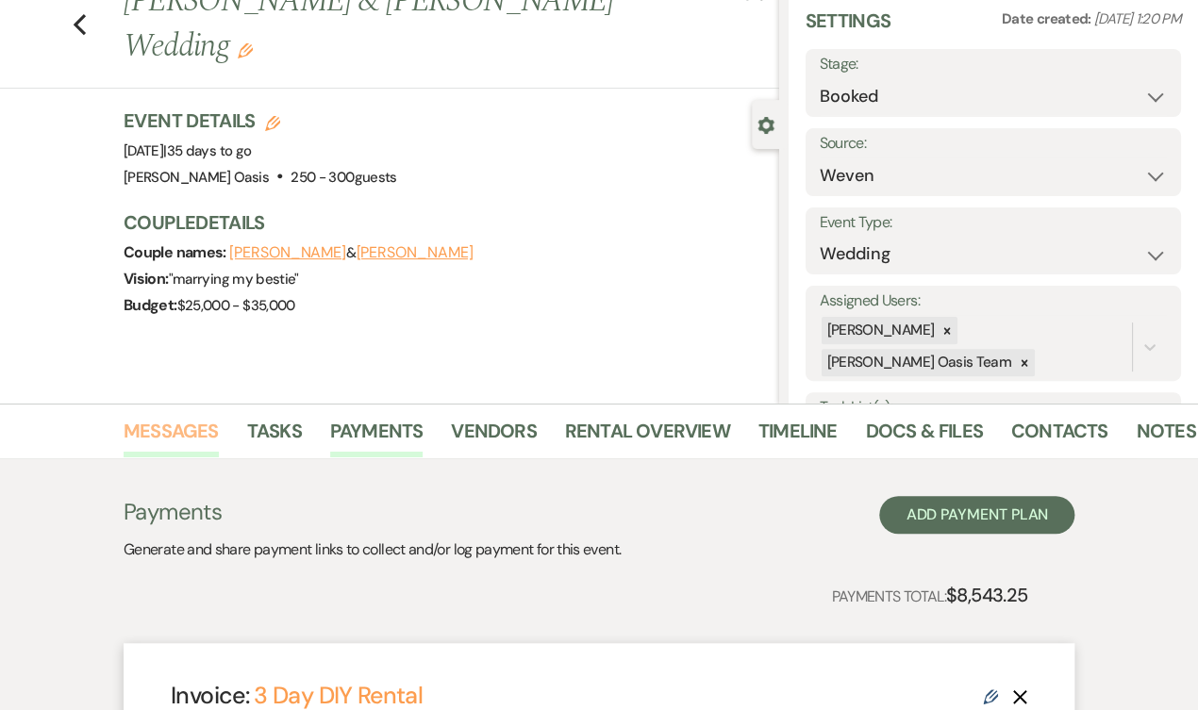
click at [152, 439] on link "Messages" at bounding box center [171, 436] width 95 height 41
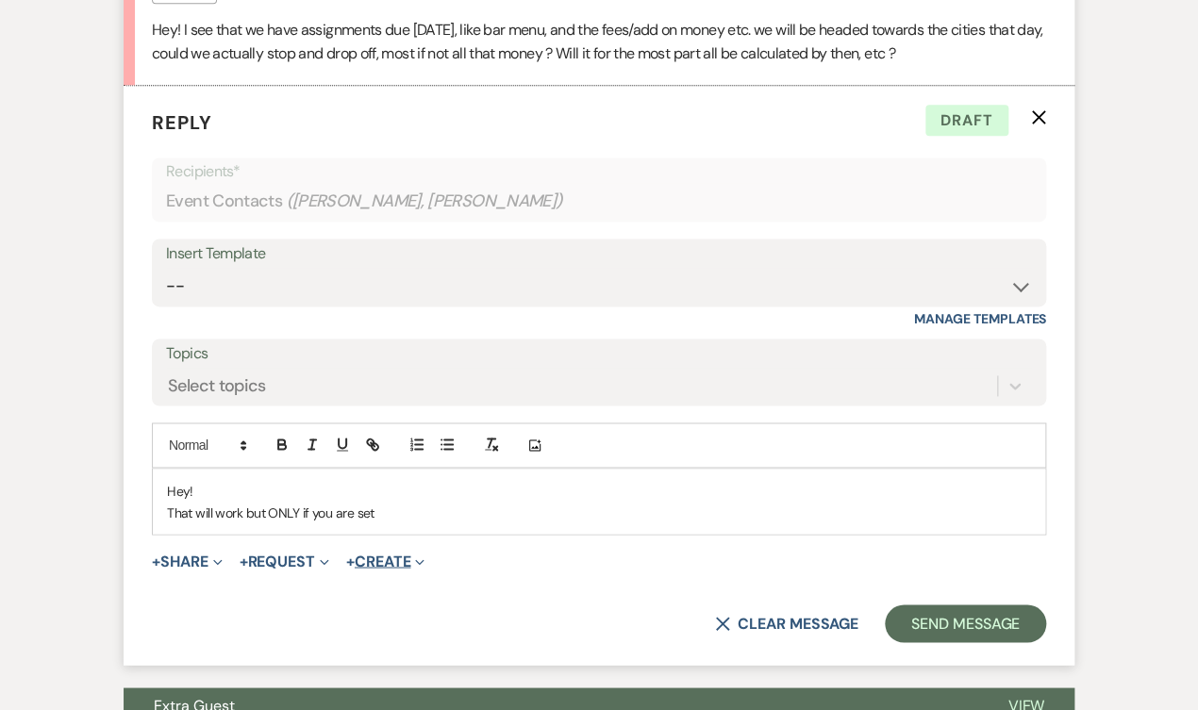
scroll to position [901, 0]
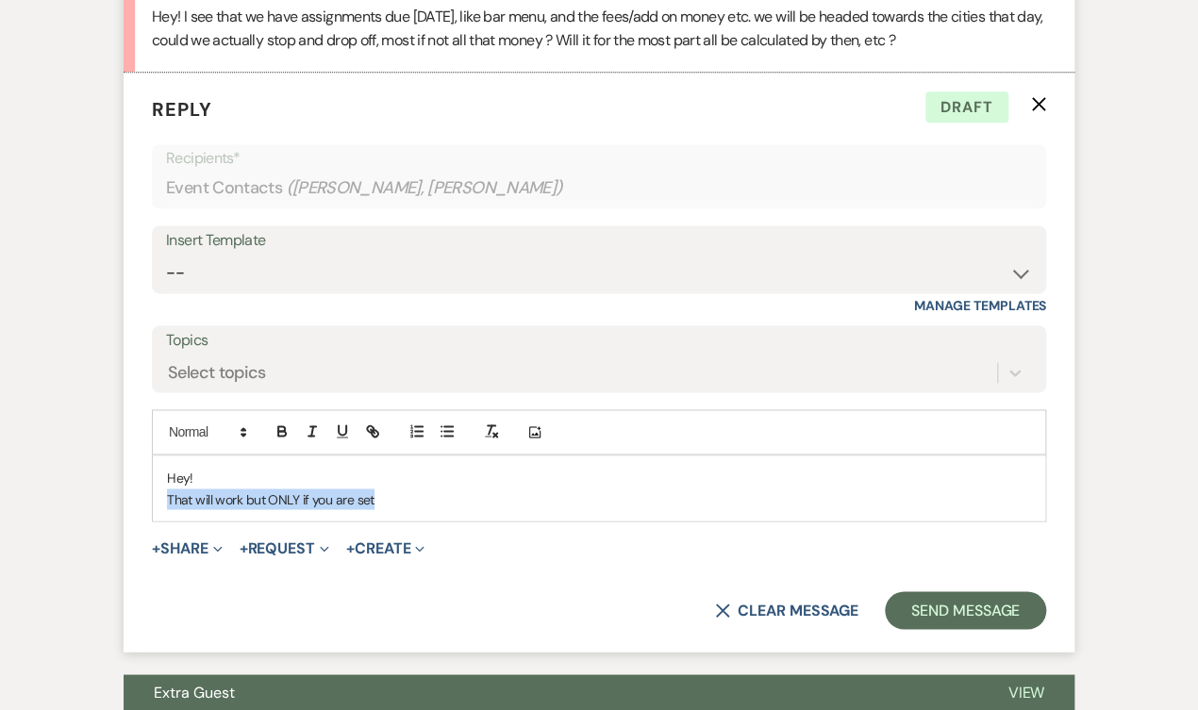
drag, startPoint x: 395, startPoint y: 493, endPoint x: 157, endPoint y: 491, distance: 237.6
click at [157, 494] on div "Hey! That will work but ONLY if you are set" at bounding box center [599, 487] width 892 height 65
drag, startPoint x: 309, startPoint y: 491, endPoint x: 110, endPoint y: 497, distance: 199.0
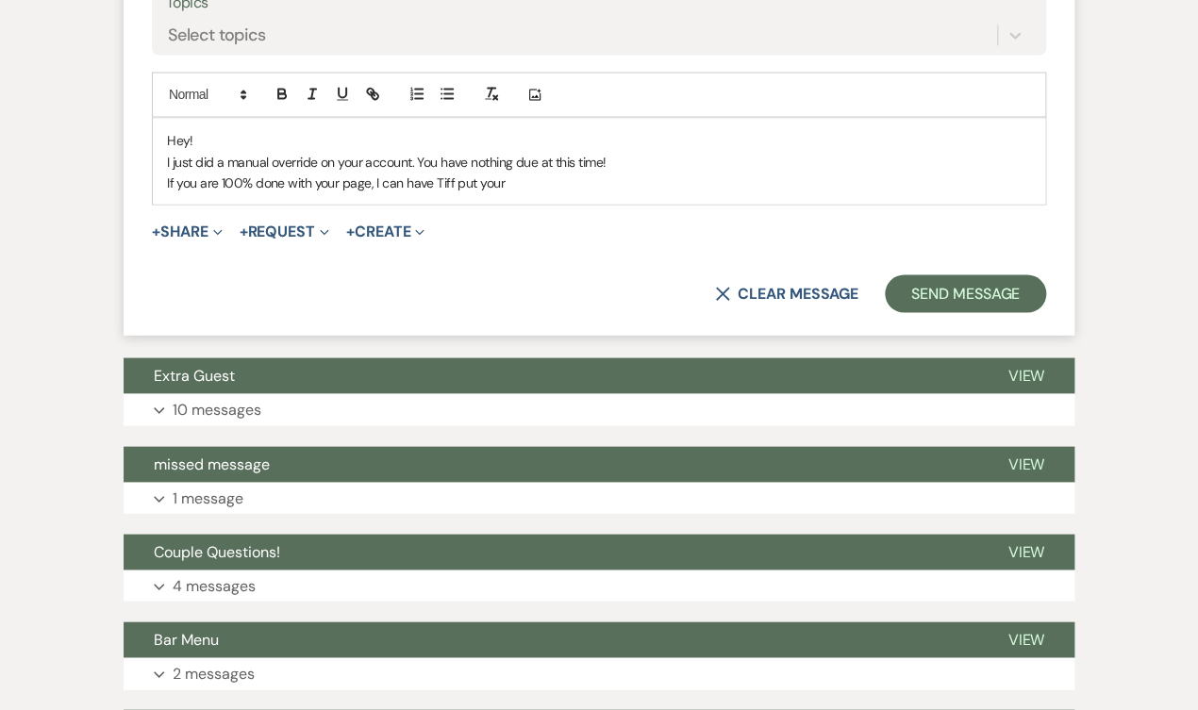
scroll to position [1239, 0]
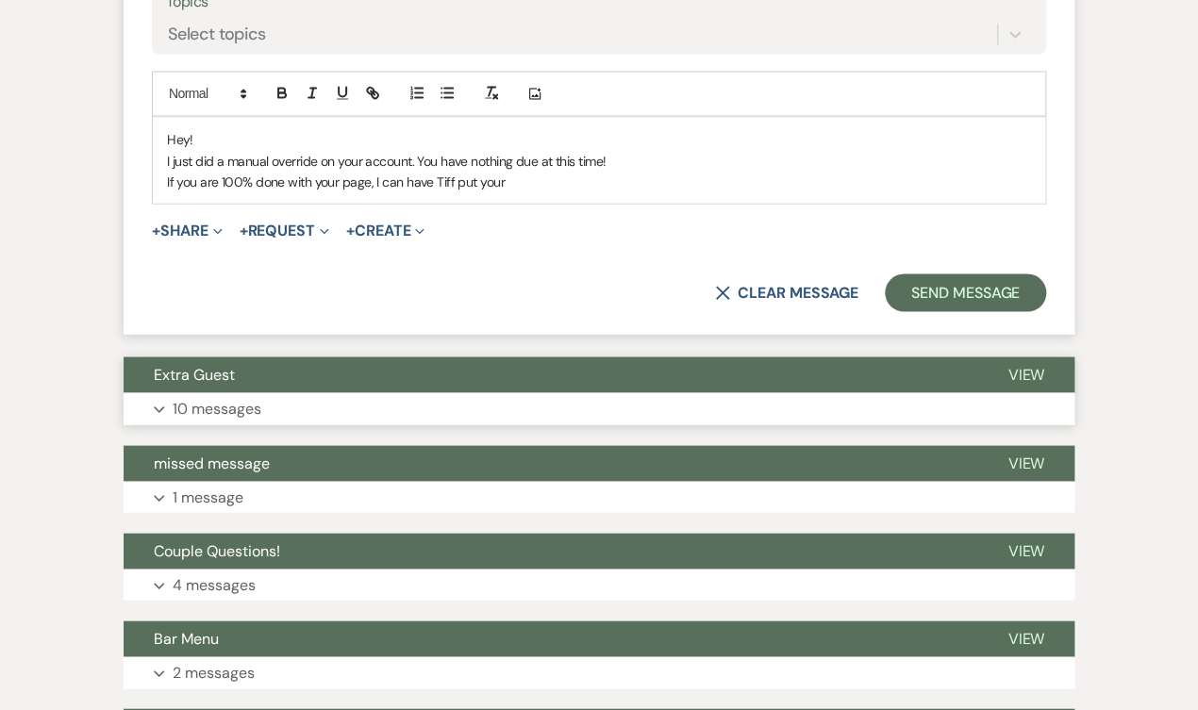
click at [272, 374] on button "Extra Guest" at bounding box center [550, 374] width 853 height 36
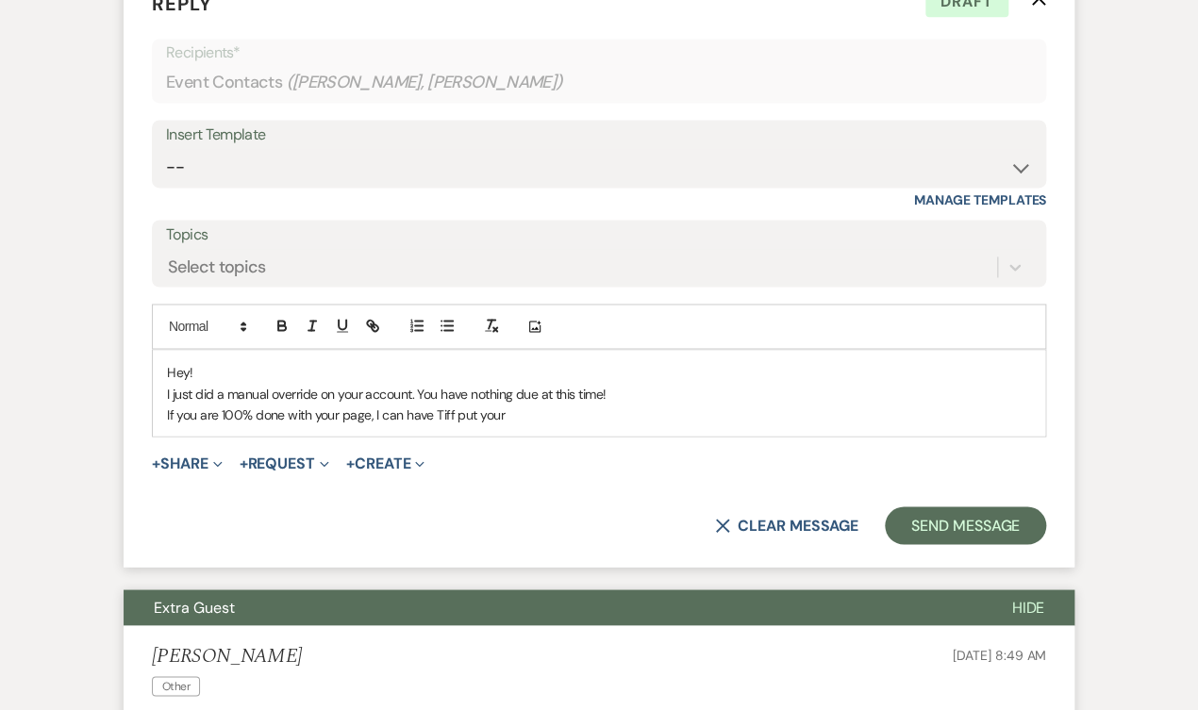
scroll to position [997, 0]
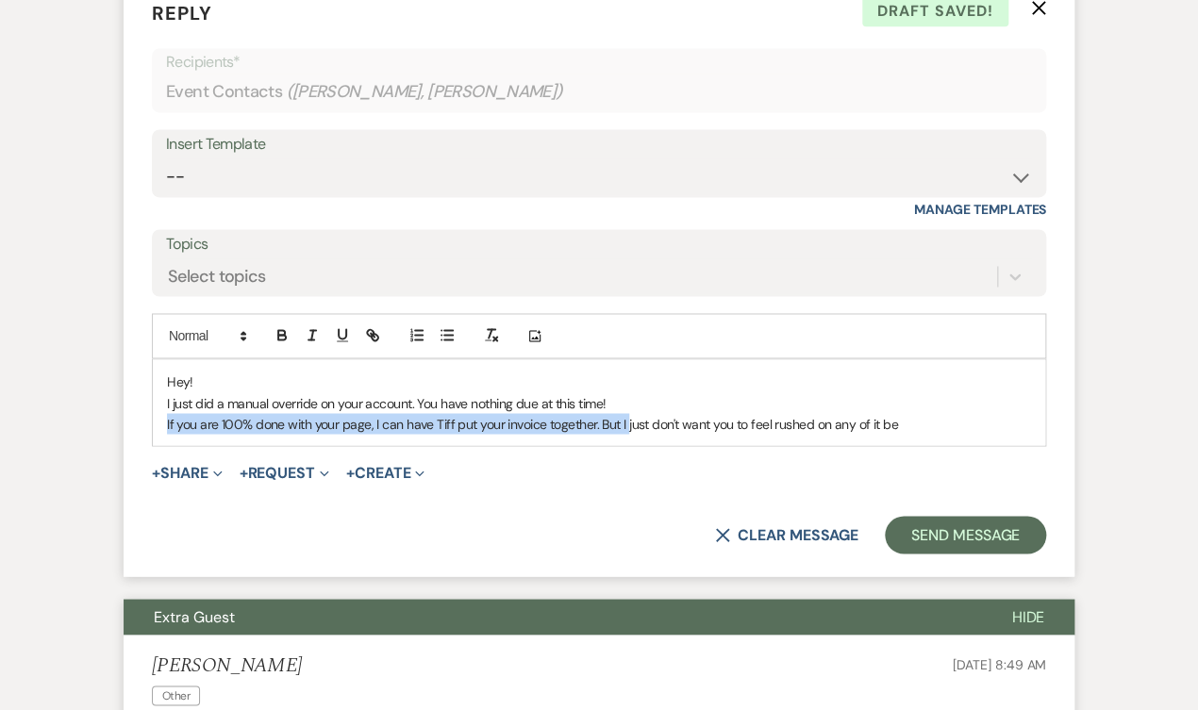
drag, startPoint x: 624, startPoint y: 412, endPoint x: 156, endPoint y: 406, distance: 468.7
click at [156, 406] on div "Hey! I just did a manual override on your account. You have nothing due at this…" at bounding box center [599, 402] width 892 height 86
copy p "If you are 100% done with your page, I can have Tiff put your invoice together.…"
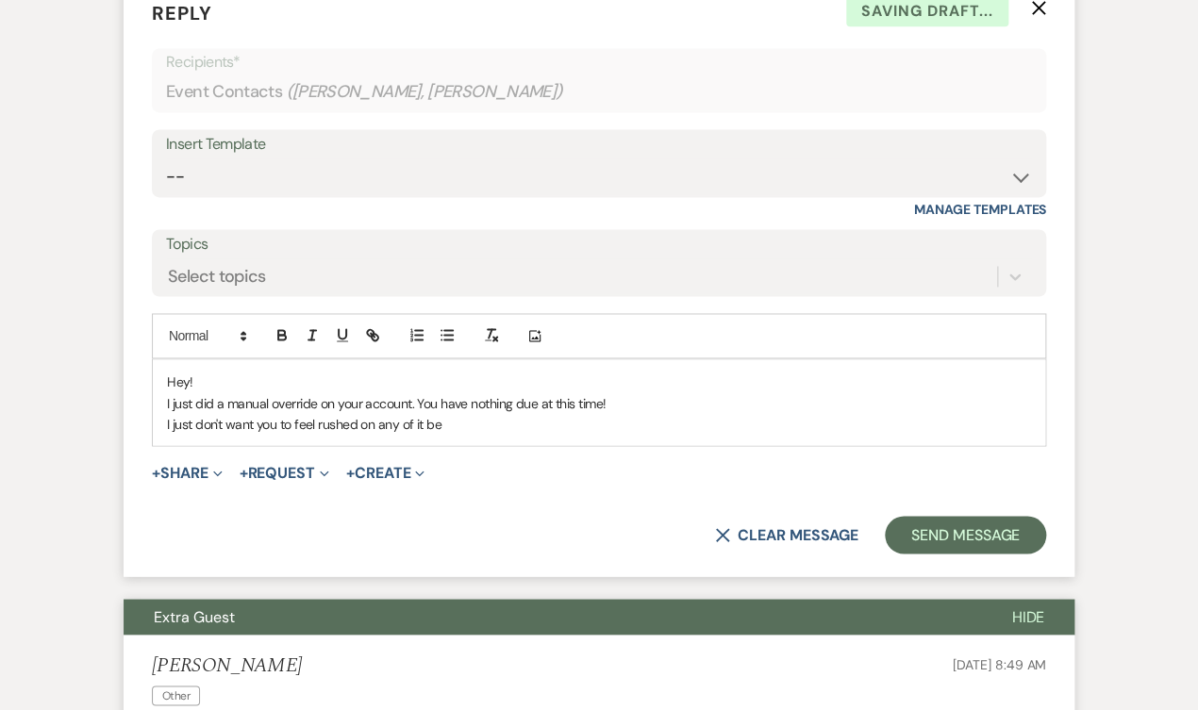
click at [455, 415] on p "I just don't want you to feel rushed on any of it be" at bounding box center [599, 423] width 864 height 21
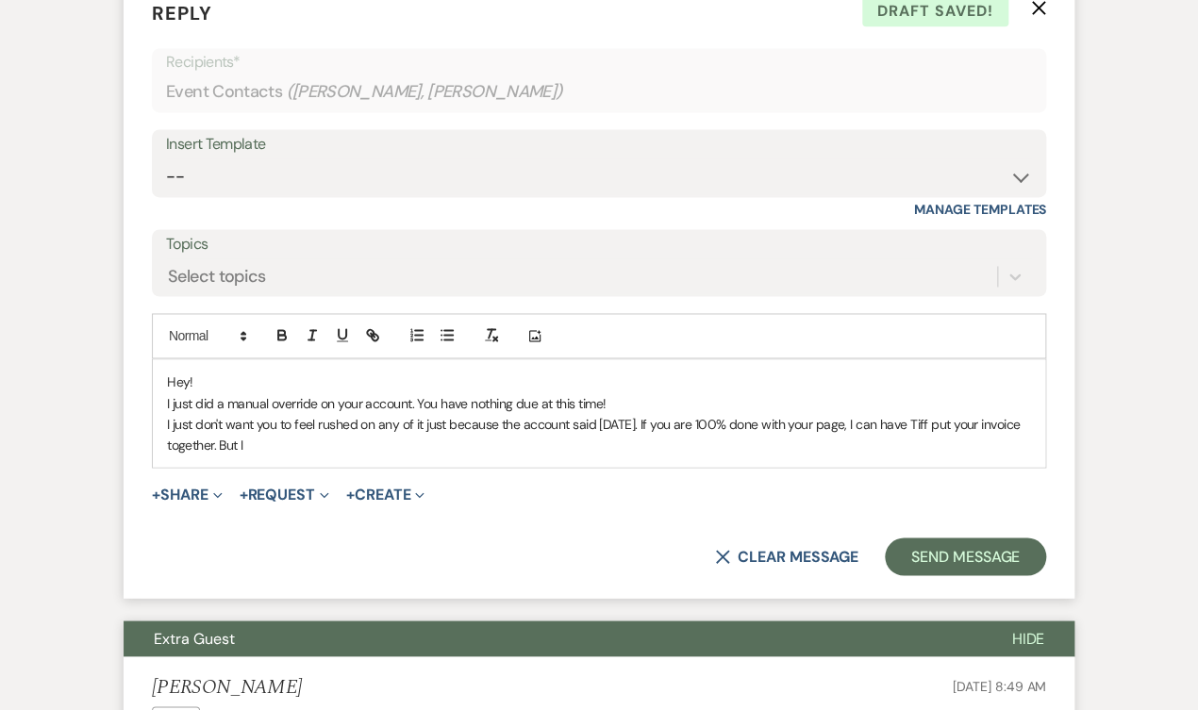
click at [872, 413] on p "I just don't want you to feel rushed on any of it just because the account said…" at bounding box center [599, 434] width 864 height 42
click at [321, 439] on p "I just don't want you to feel rushed on any of it just because the account said…" at bounding box center [599, 434] width 864 height 42
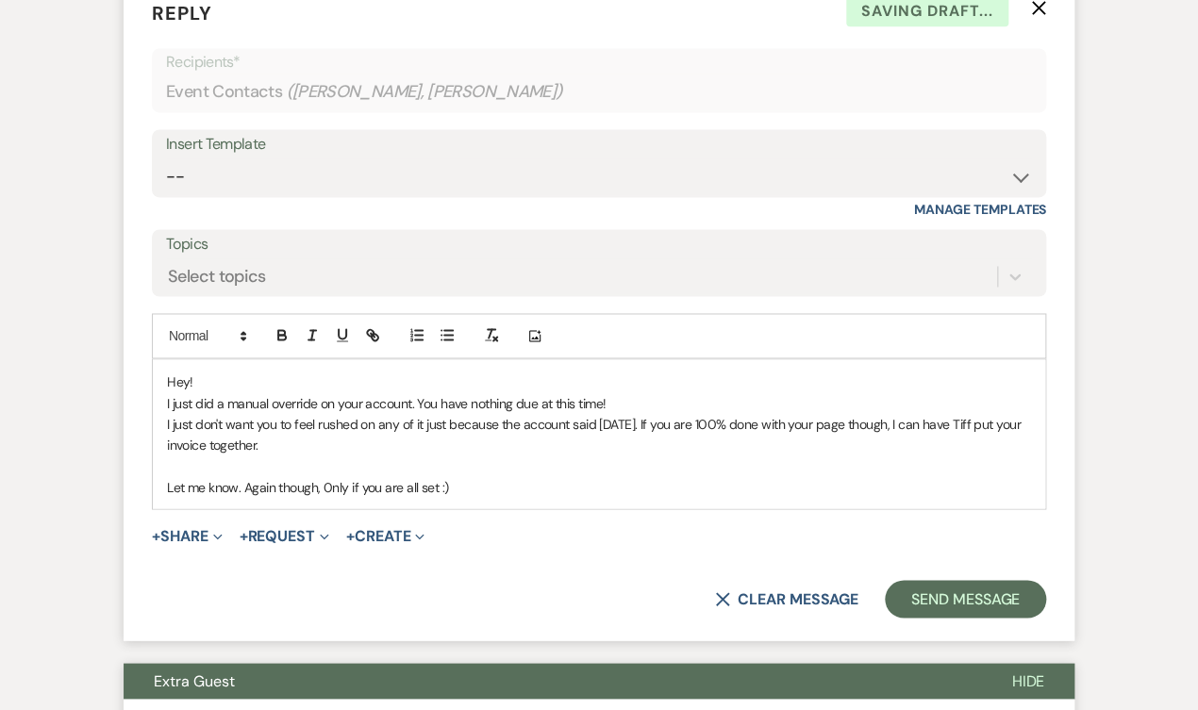
click at [326, 476] on p "Let me know. Again though, 0nly if you are all set :)" at bounding box center [599, 486] width 864 height 21
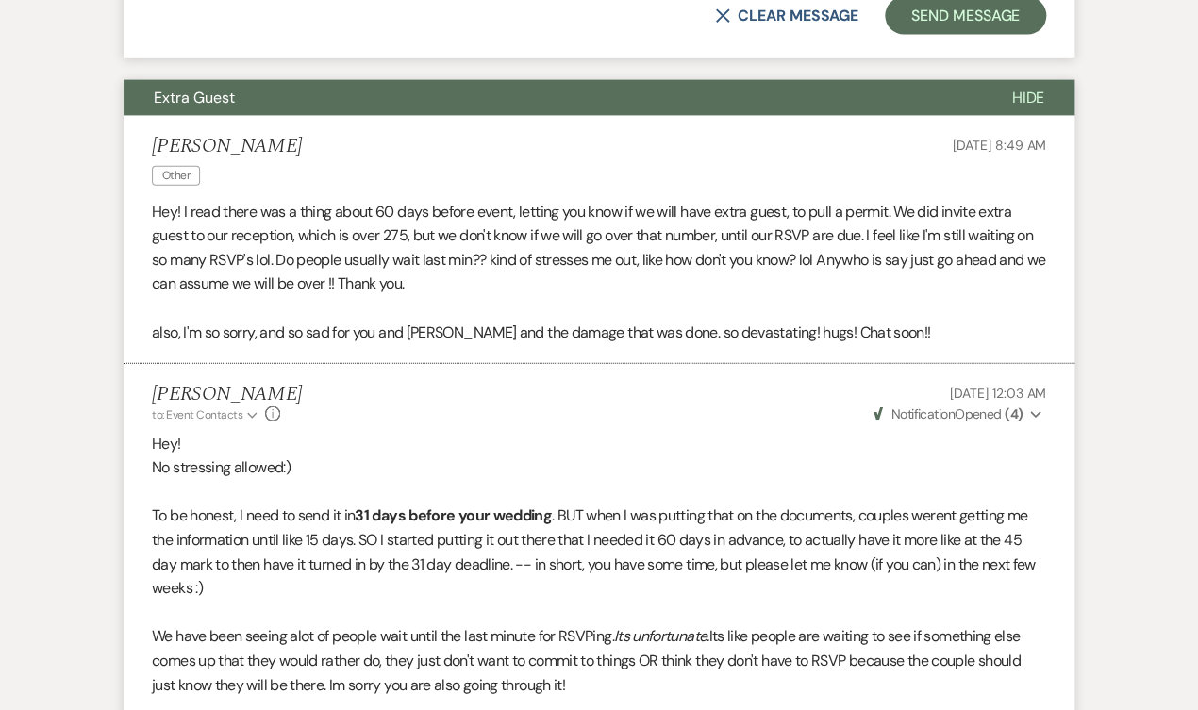
scroll to position [1546, 0]
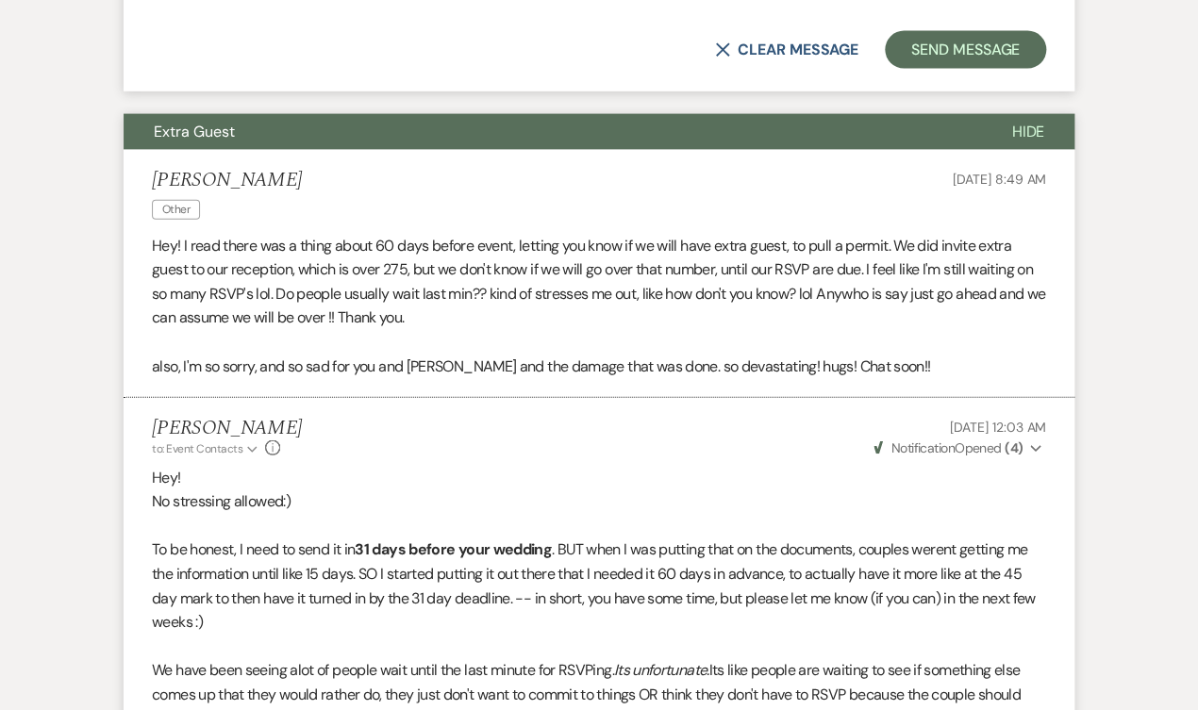
click at [207, 122] on span "Extra Guest" at bounding box center [194, 132] width 81 height 20
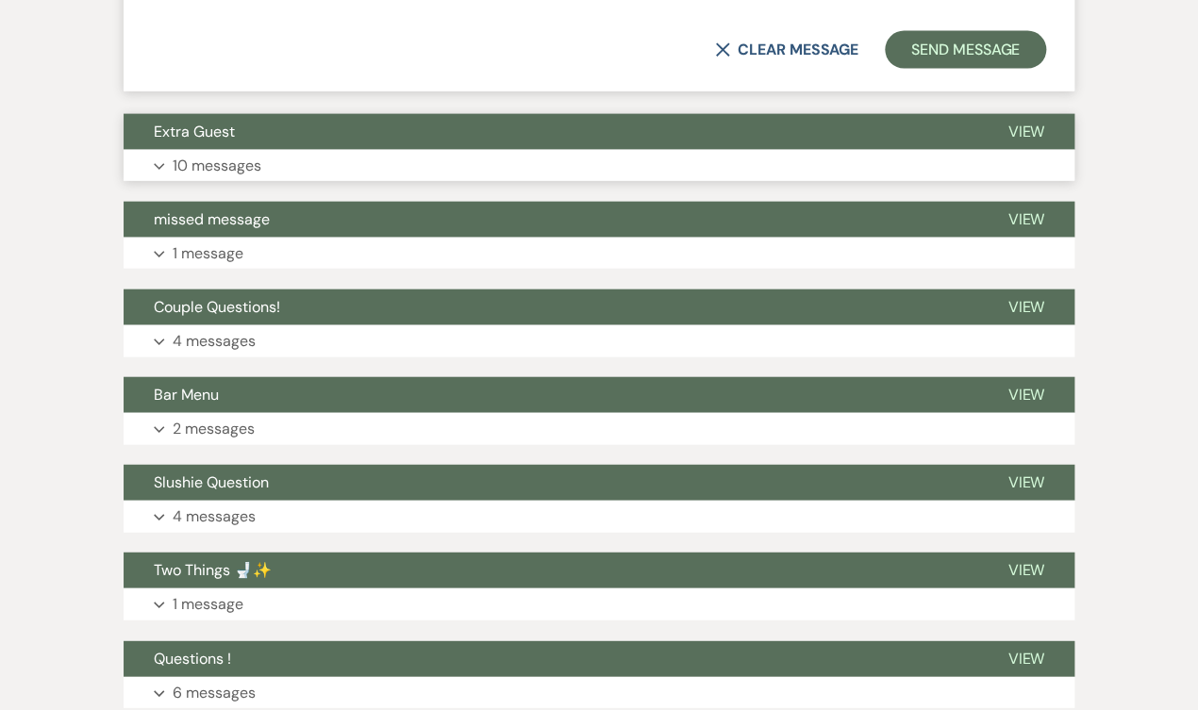
click at [232, 122] on span "Extra Guest" at bounding box center [194, 132] width 81 height 20
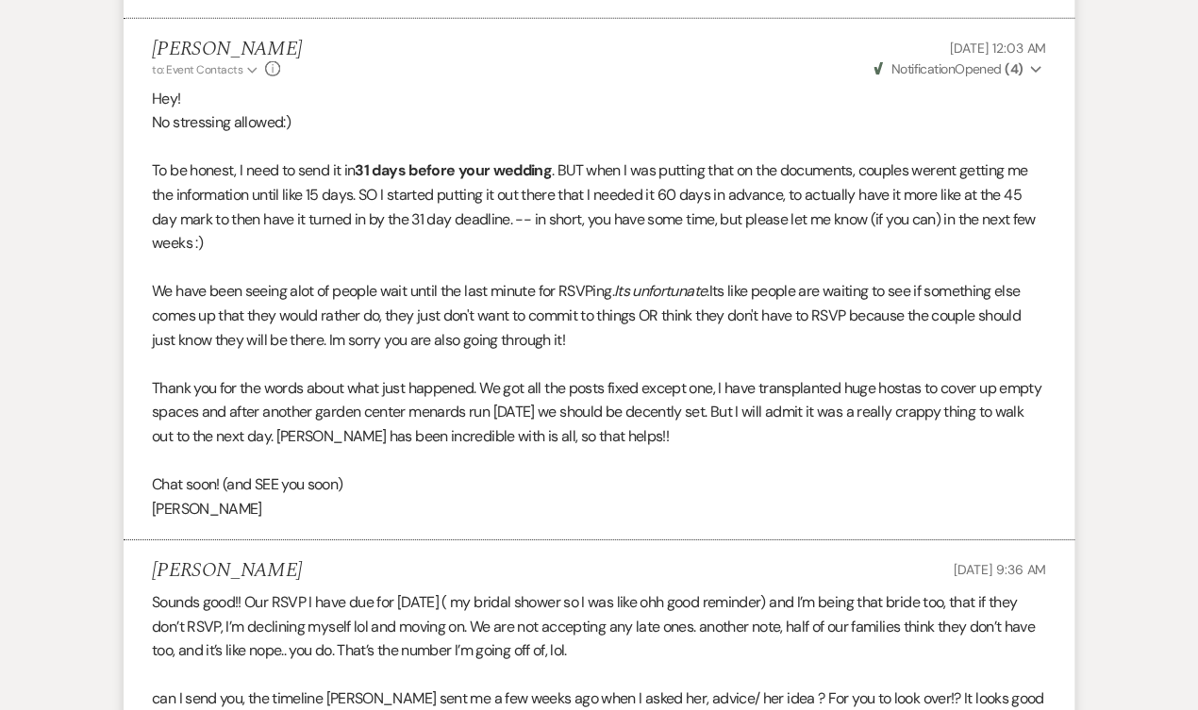
scroll to position [1266, 0]
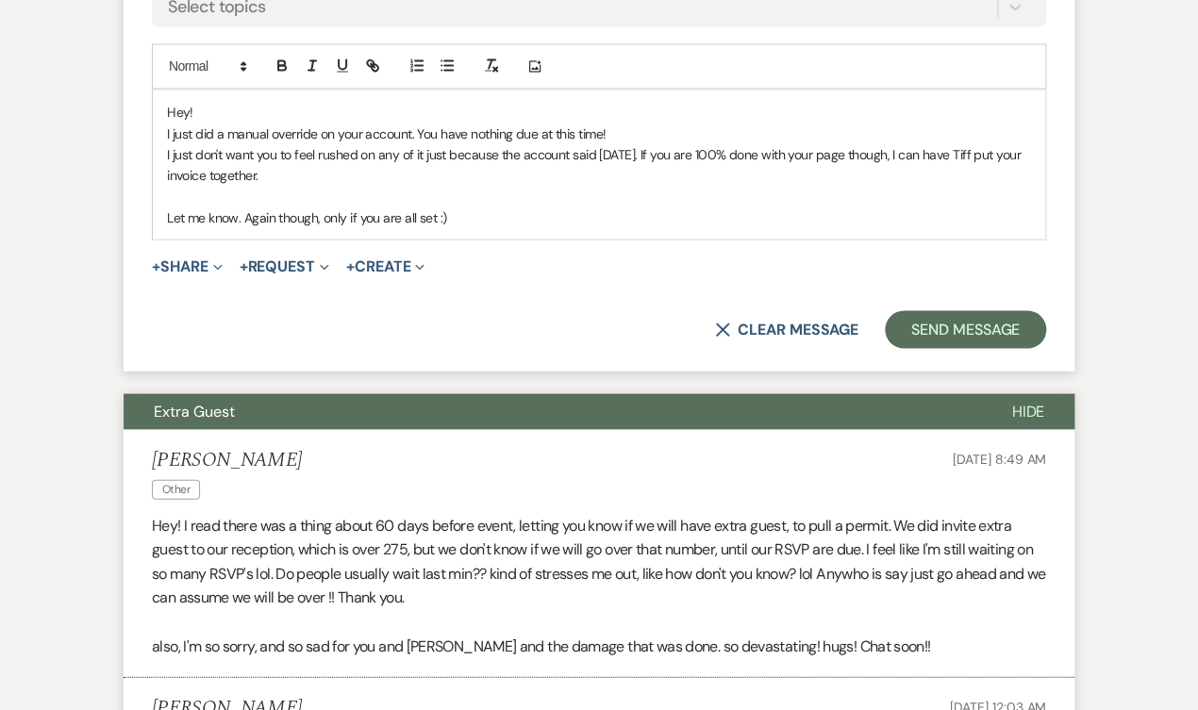
click at [270, 414] on button "Extra Guest" at bounding box center [552, 411] width 857 height 36
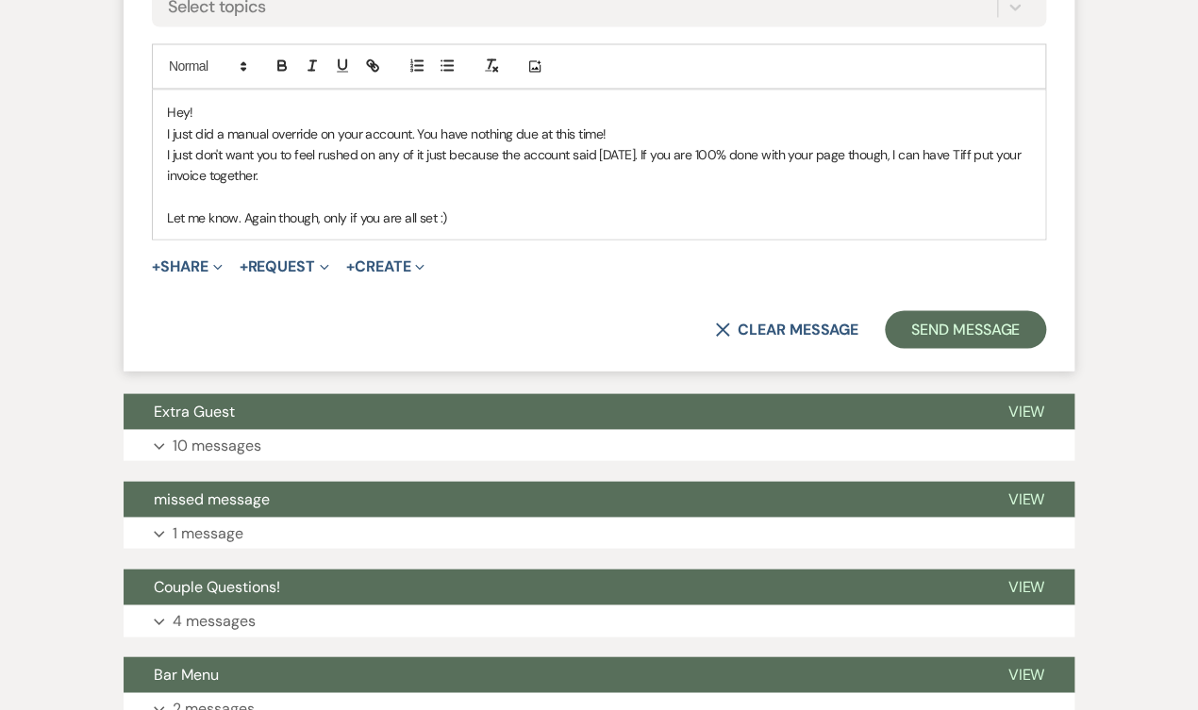
click at [472, 213] on p "Let me know. Again though, only if you are all set :)" at bounding box center [599, 217] width 864 height 21
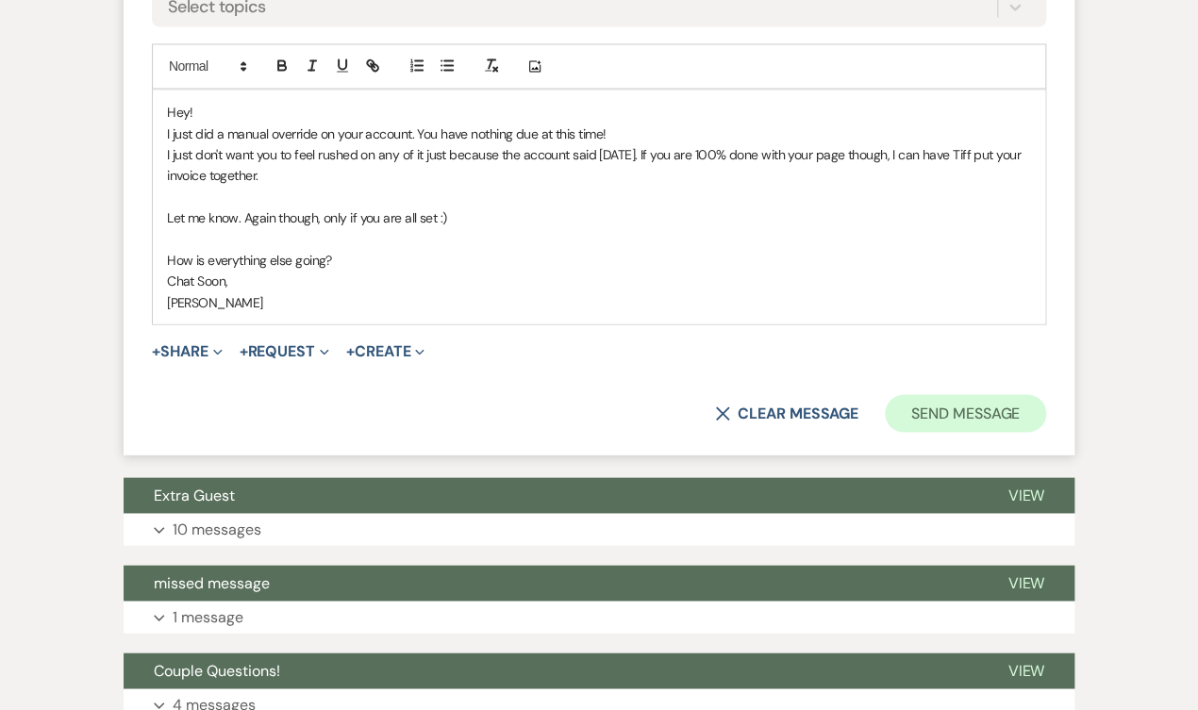
click at [967, 396] on button "Send Message" at bounding box center [964, 413] width 161 height 38
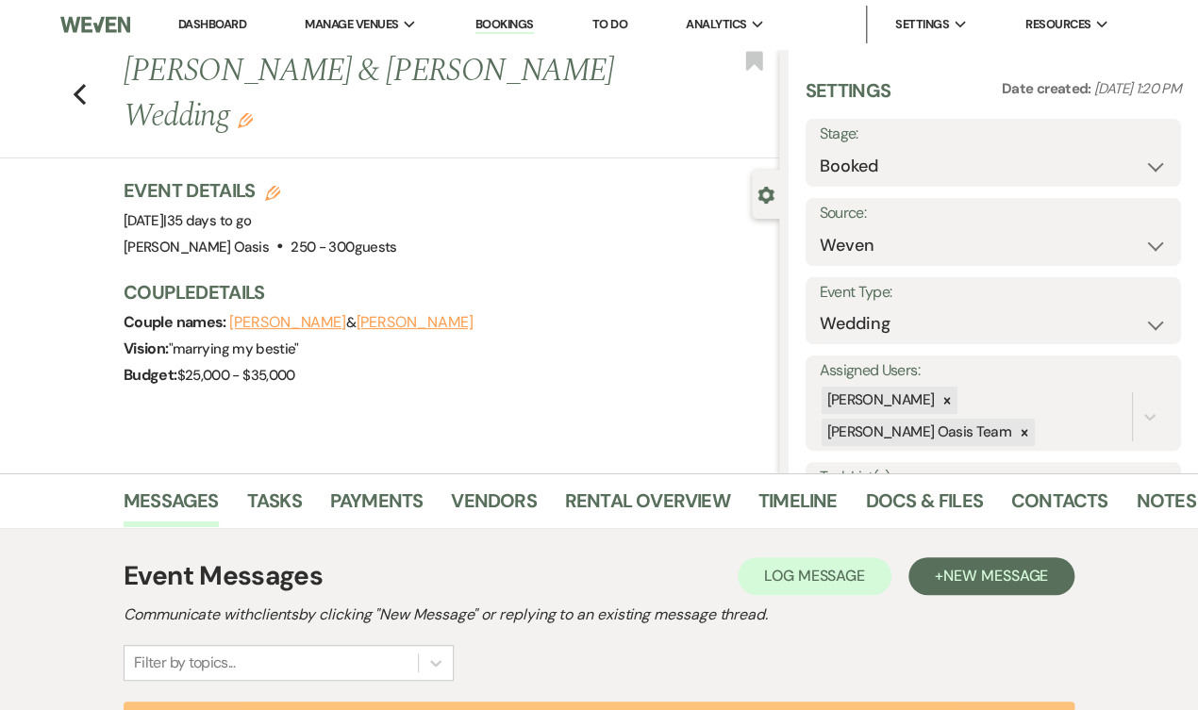
scroll to position [0, 0]
click at [178, 18] on link "Dashboard" at bounding box center [212, 24] width 68 height 16
